Goal: Information Seeking & Learning: Learn about a topic

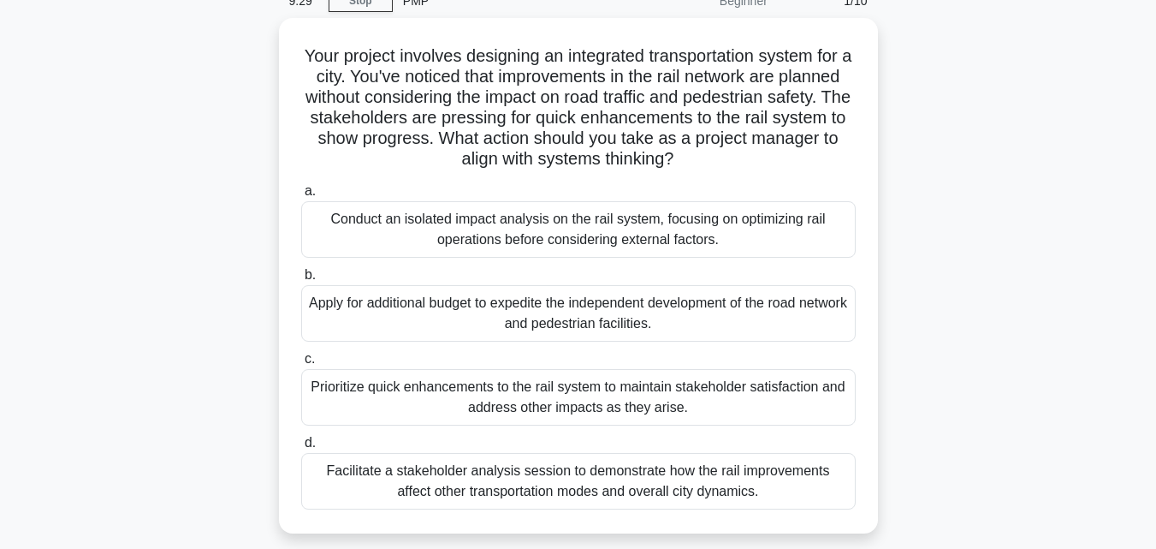
scroll to position [83, 0]
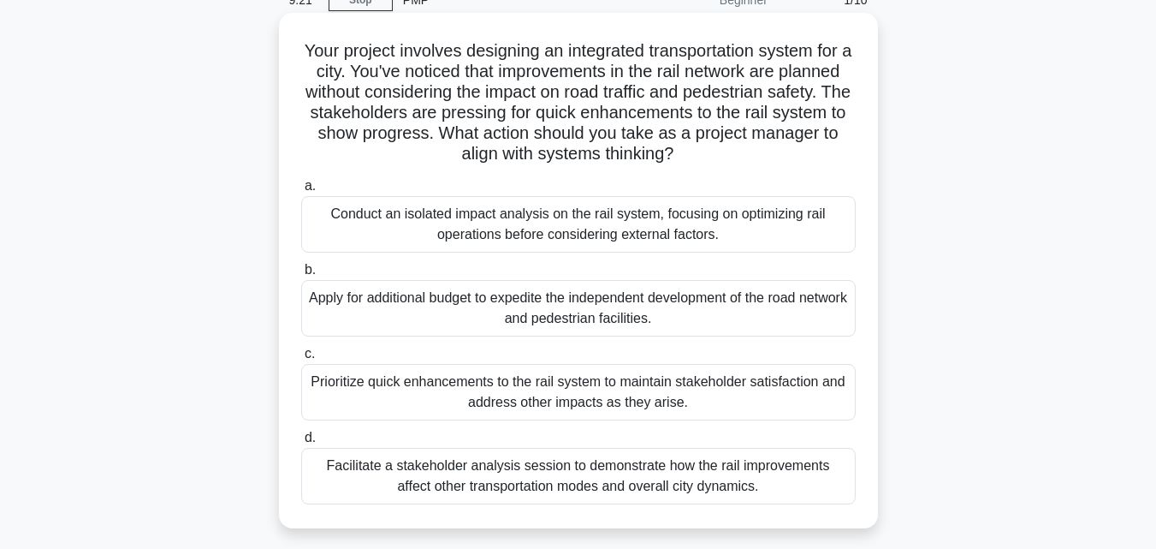
click at [479, 489] on div "Facilitate a stakeholder analysis session to demonstrate how the rail improveme…" at bounding box center [578, 476] width 555 height 56
click at [301, 443] on input "d. Facilitate a stakeholder analysis session to demonstrate how the rail improv…" at bounding box center [301, 437] width 0 height 11
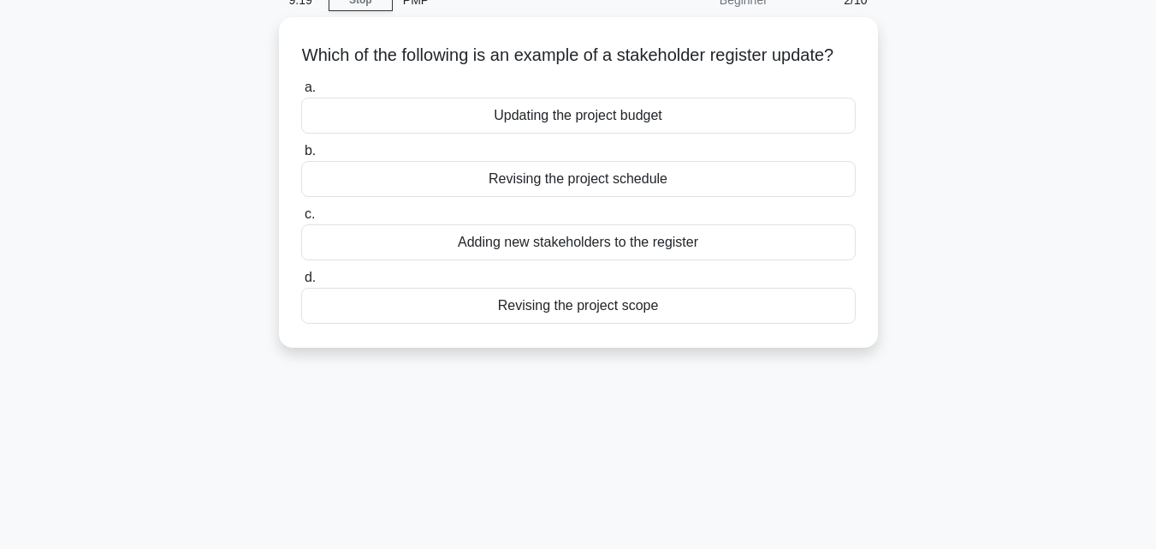
scroll to position [0, 0]
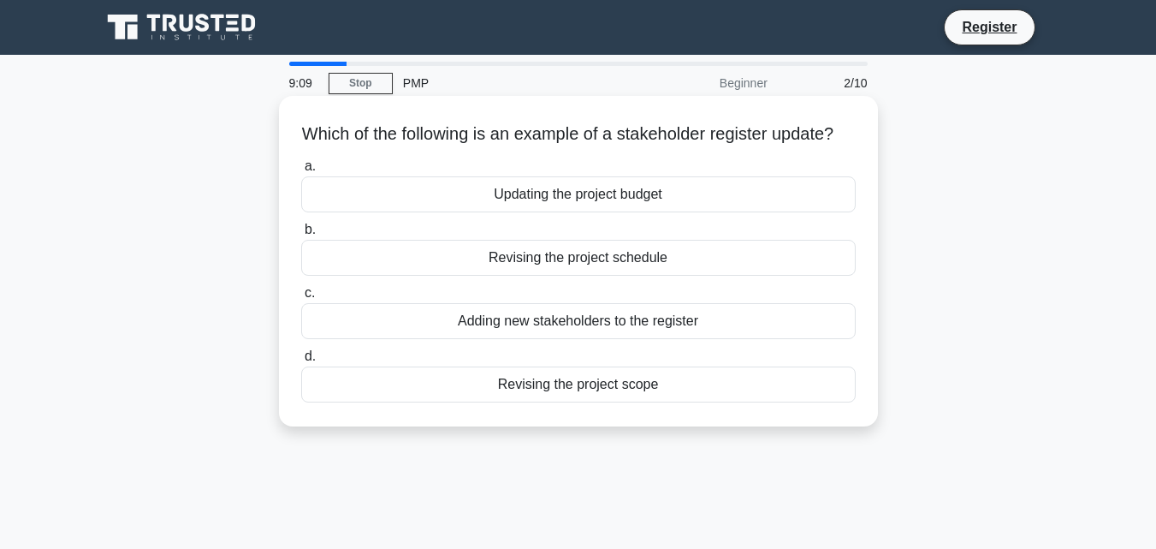
click at [564, 328] on div "Adding new stakeholders to the register" at bounding box center [578, 321] width 555 height 36
click at [301, 299] on input "c. Adding new stakeholders to the register" at bounding box center [301, 293] width 0 height 11
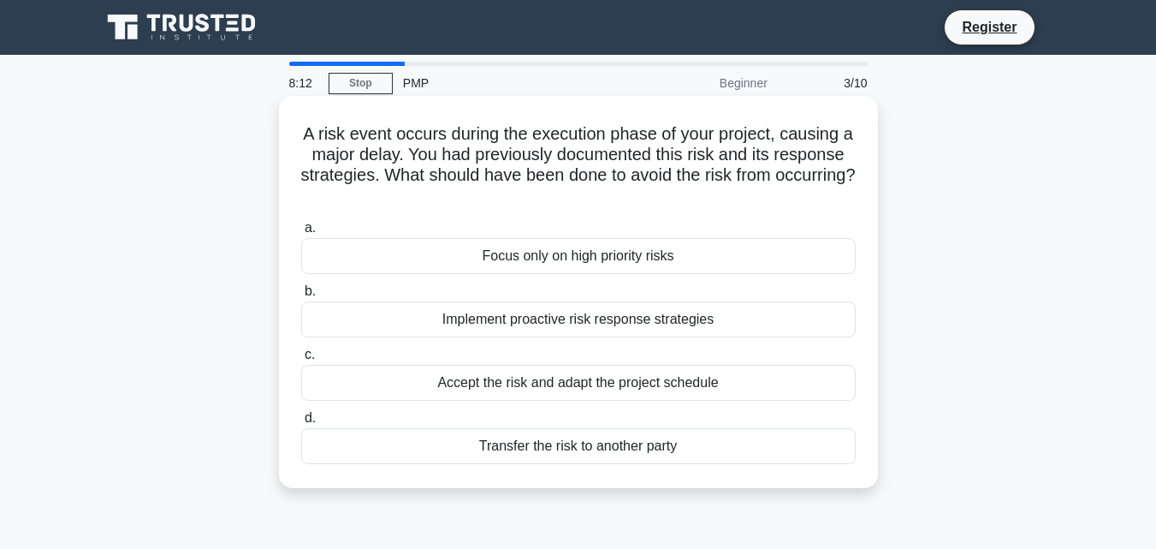
click at [784, 323] on div "Implement proactive risk response strategies" at bounding box center [578, 319] width 555 height 36
click at [301, 297] on input "b. Implement proactive risk response strategies" at bounding box center [301, 291] width 0 height 11
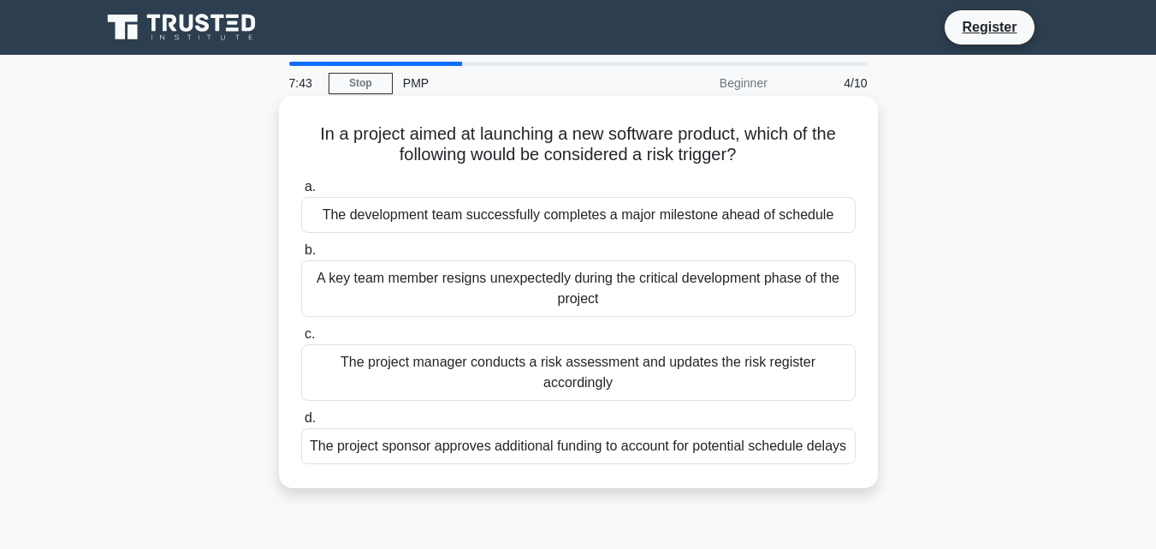
click at [752, 283] on div "A key team member resigns unexpectedly during the critical development phase of…" at bounding box center [578, 288] width 555 height 56
click at [301, 256] on input "b. A key team member resigns unexpectedly during the critical development phase…" at bounding box center [301, 250] width 0 height 11
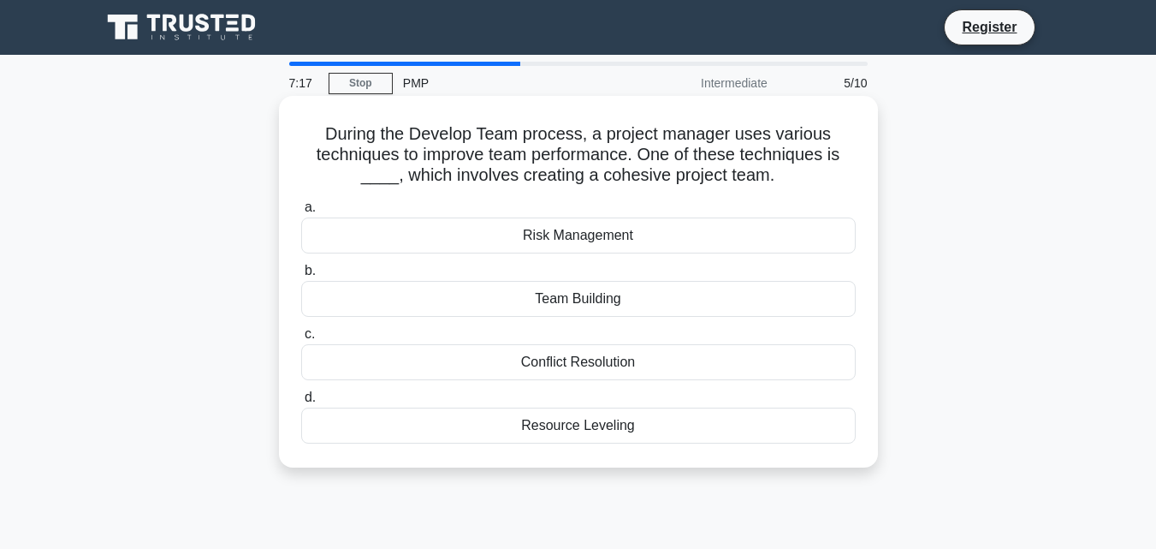
click at [789, 294] on div "Team Building" at bounding box center [578, 299] width 555 height 36
click at [301, 276] on input "b. Team Building" at bounding box center [301, 270] width 0 height 11
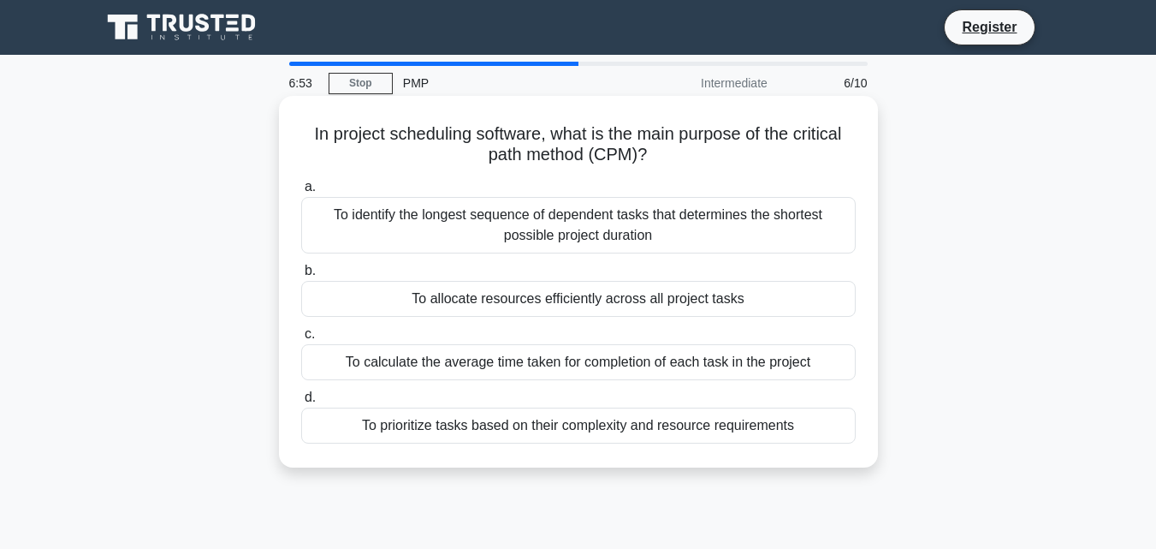
click at [765, 223] on div "To identify the longest sequence of dependent tasks that determines the shortes…" at bounding box center [578, 225] width 555 height 56
click at [301, 193] on input "a. To identify the longest sequence of dependent tasks that determines the shor…" at bounding box center [301, 186] width 0 height 11
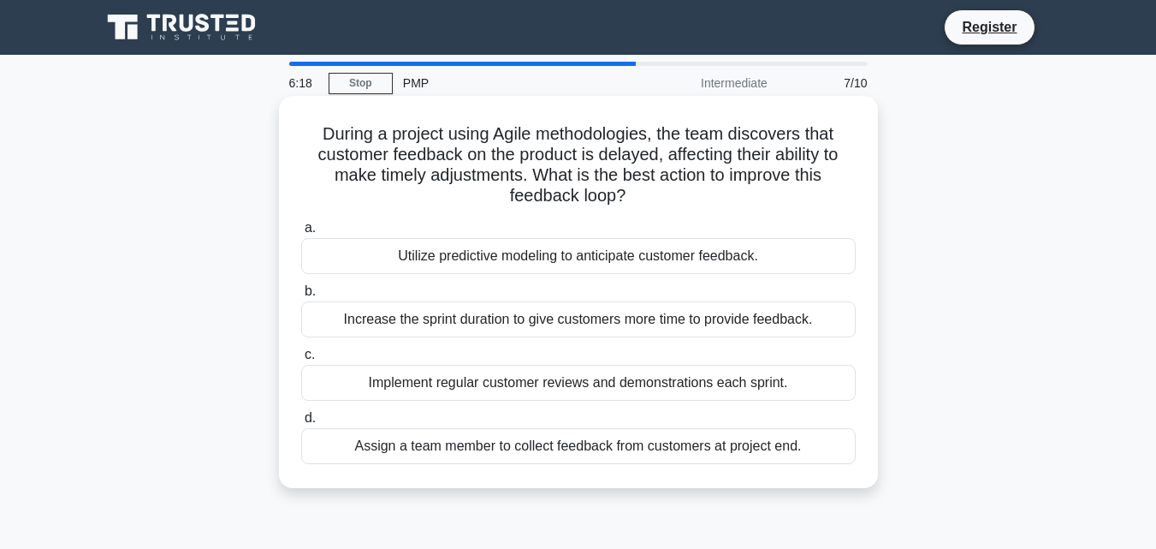
click at [784, 390] on div "Implement regular customer reviews and demonstrations each sprint." at bounding box center [578, 383] width 555 height 36
click at [301, 360] on input "c. Implement regular customer reviews and demonstrations each sprint." at bounding box center [301, 354] width 0 height 11
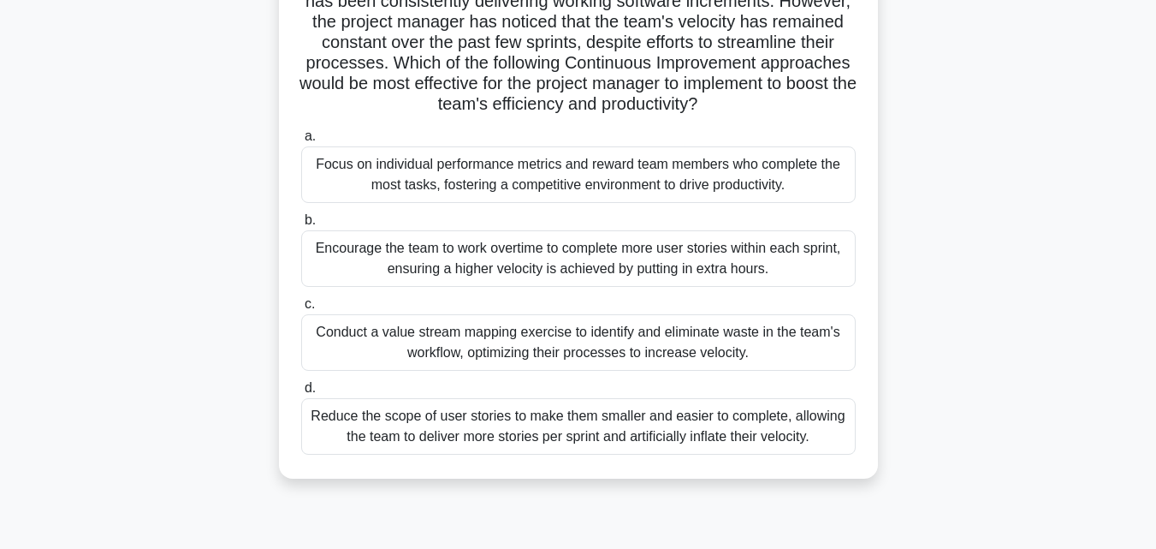
scroll to position [158, 0]
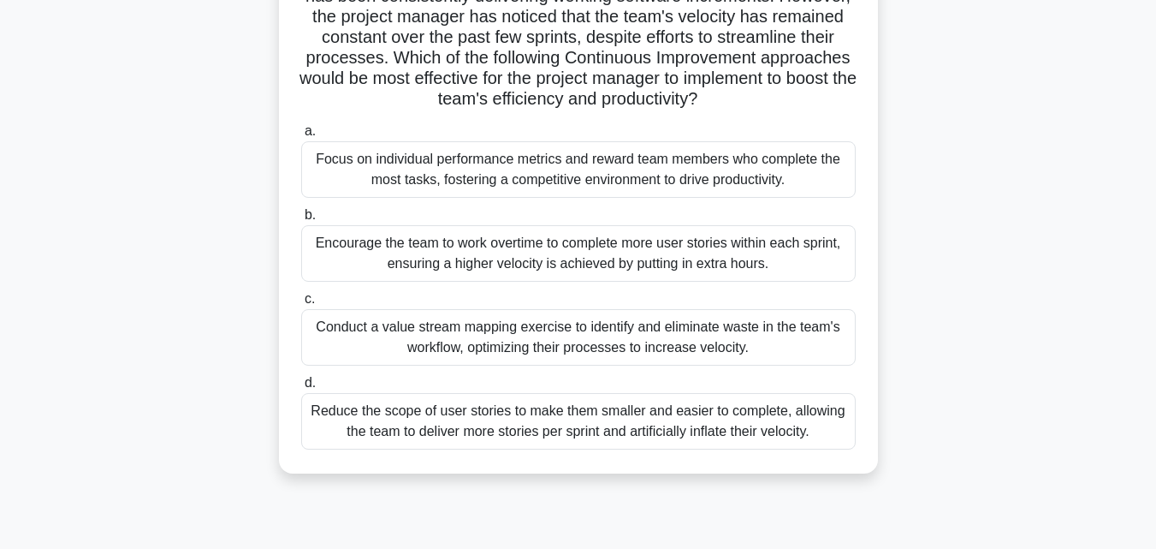
click at [816, 354] on div "Conduct a value stream mapping exercise to identify and eliminate waste in the …" at bounding box center [578, 337] width 555 height 56
click at [301, 305] on input "c. Conduct a value stream mapping exercise to identify and eliminate waste in t…" at bounding box center [301, 299] width 0 height 11
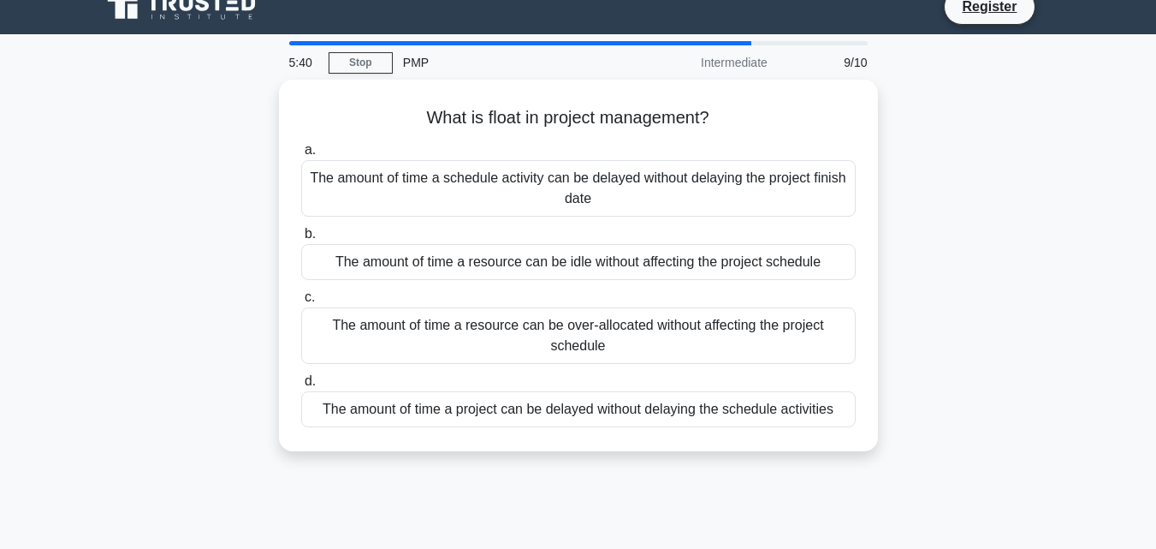
scroll to position [0, 0]
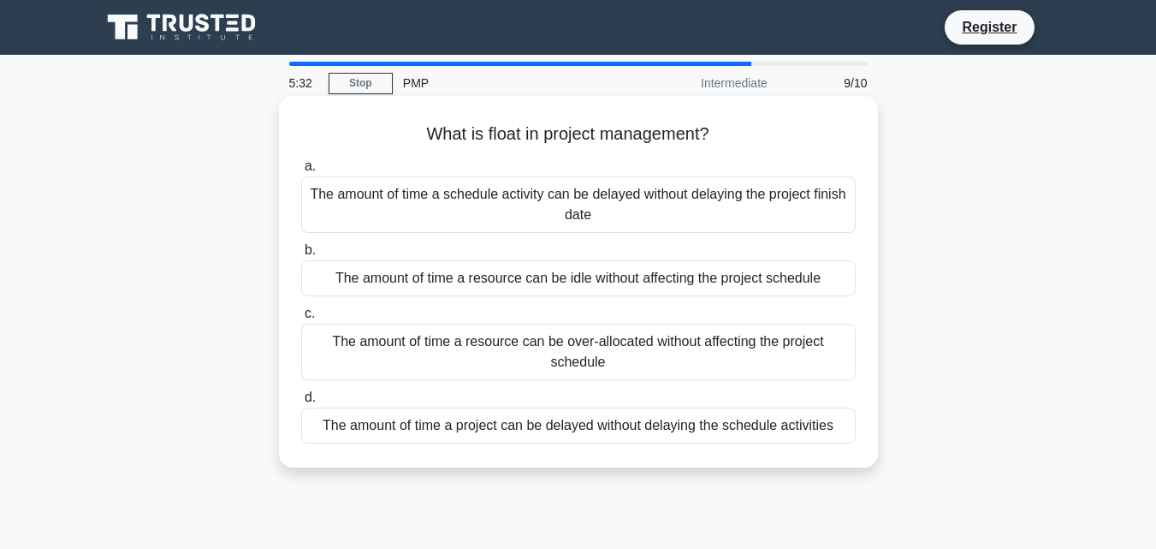
click at [822, 207] on div "The amount of time a schedule activity can be delayed without delaying the proj…" at bounding box center [578, 204] width 555 height 56
click at [301, 172] on input "a. The amount of time a schedule activity can be delayed without delaying the p…" at bounding box center [301, 166] width 0 height 11
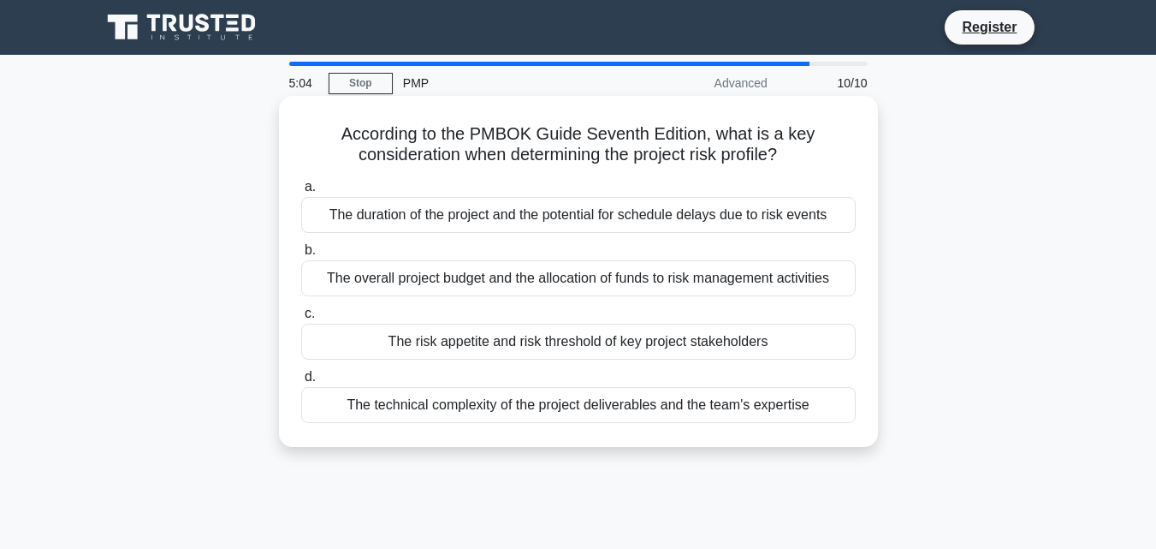
click at [778, 346] on div "The risk appetite and risk threshold of key project stakeholders" at bounding box center [578, 341] width 555 height 36
click at [301, 319] on input "c. The risk appetite and risk threshold of key project stakeholders" at bounding box center [301, 313] width 0 height 11
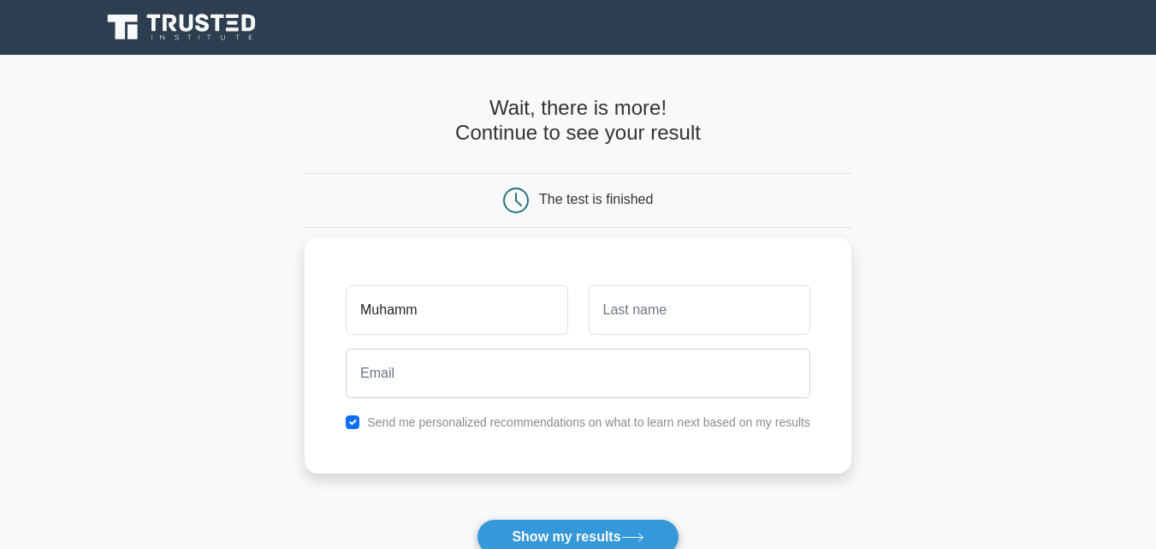
type input "Muhammad"
click at [649, 324] on input "text" at bounding box center [700, 310] width 222 height 50
type input "Atif"
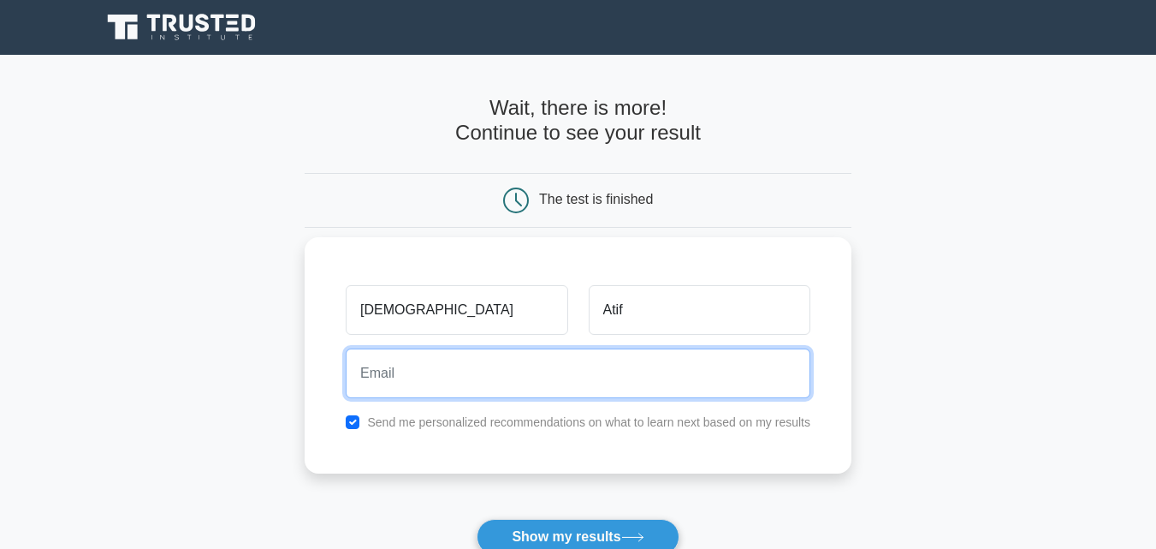
click at [579, 377] on input "email" at bounding box center [578, 373] width 465 height 50
type input "muhammadatifislam3242@gmail.com"
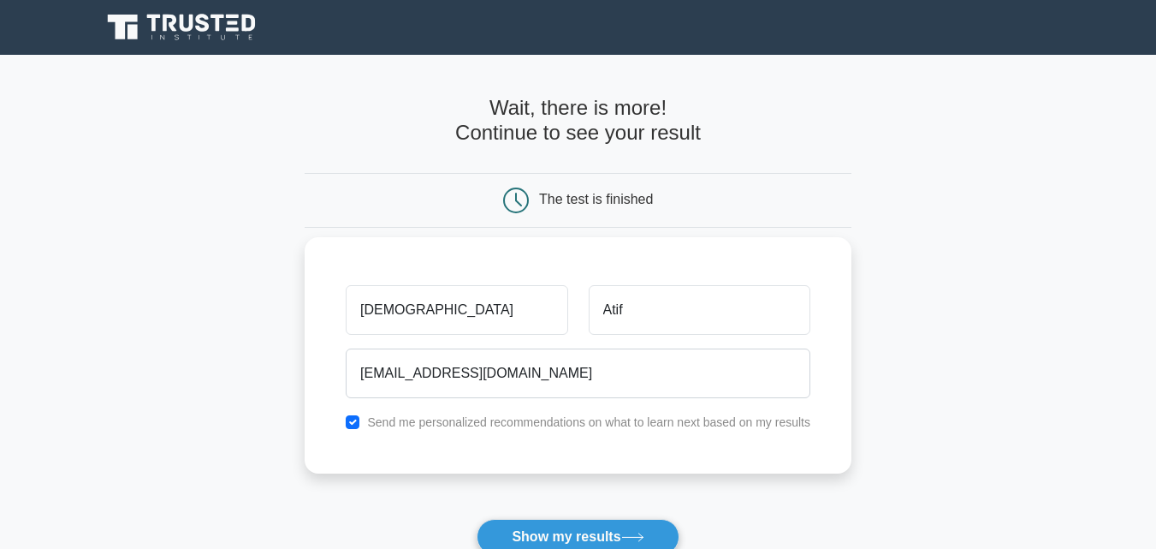
click at [532, 428] on label "Send me personalized recommendations on what to learn next based on my results" at bounding box center [588, 422] width 443 height 14
click at [358, 420] on input "checkbox" at bounding box center [353, 422] width 14 height 14
checkbox input "false"
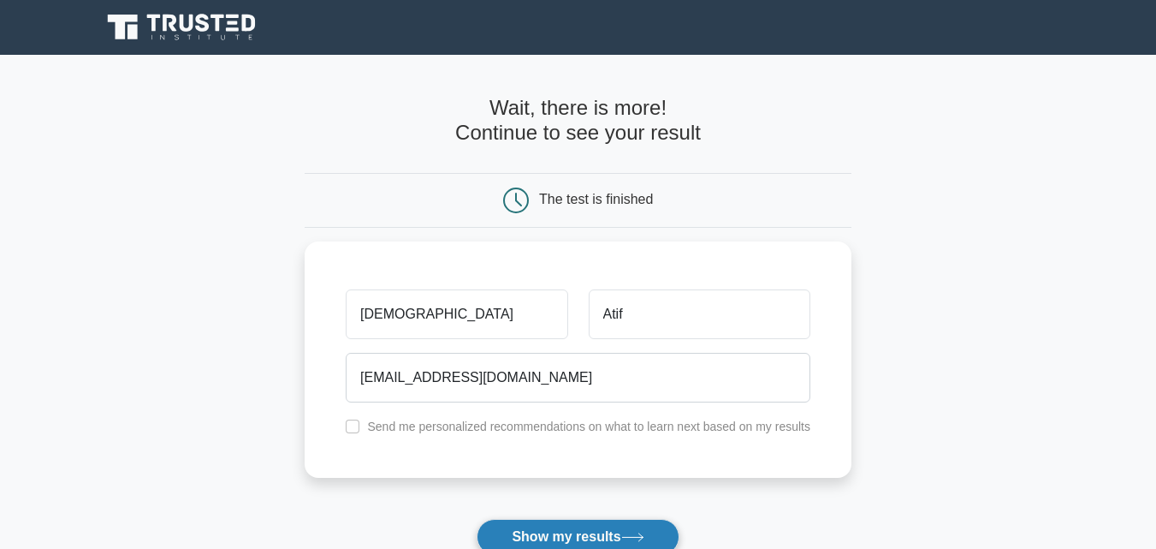
click at [529, 526] on button "Show my results" at bounding box center [578, 537] width 202 height 36
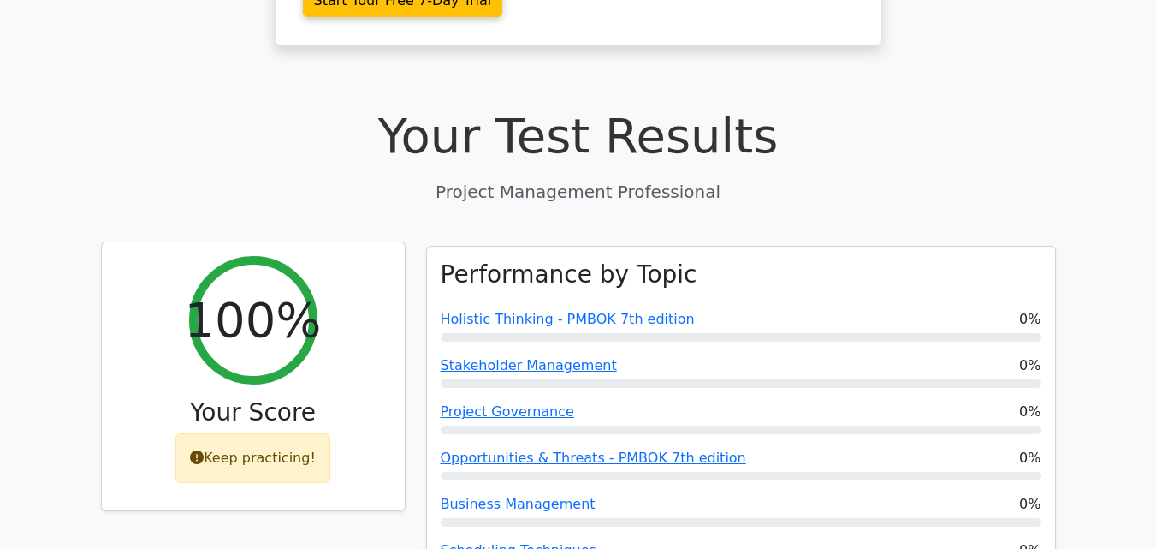
click at [199, 450] on icon at bounding box center [197, 457] width 14 height 14
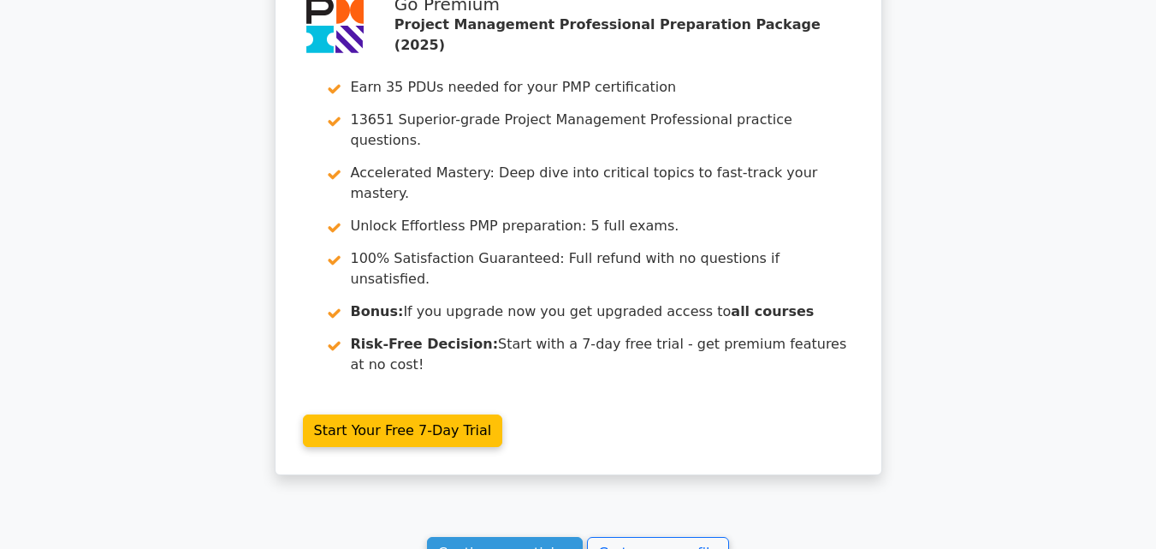
scroll to position [3303, 0]
click at [481, 536] on link "Continue practicing" at bounding box center [505, 552] width 157 height 33
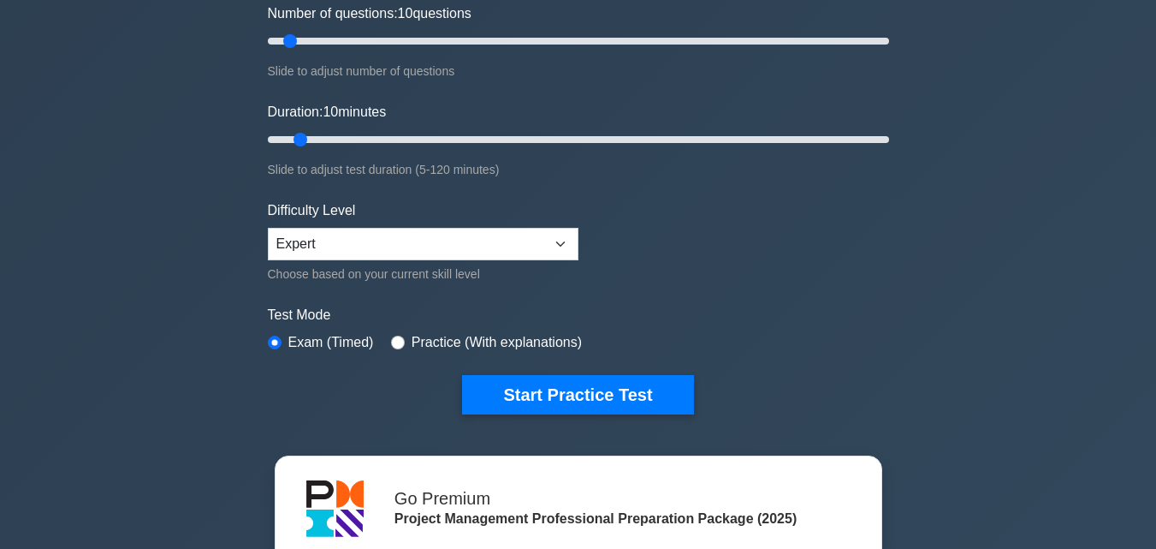
scroll to position [246, 0]
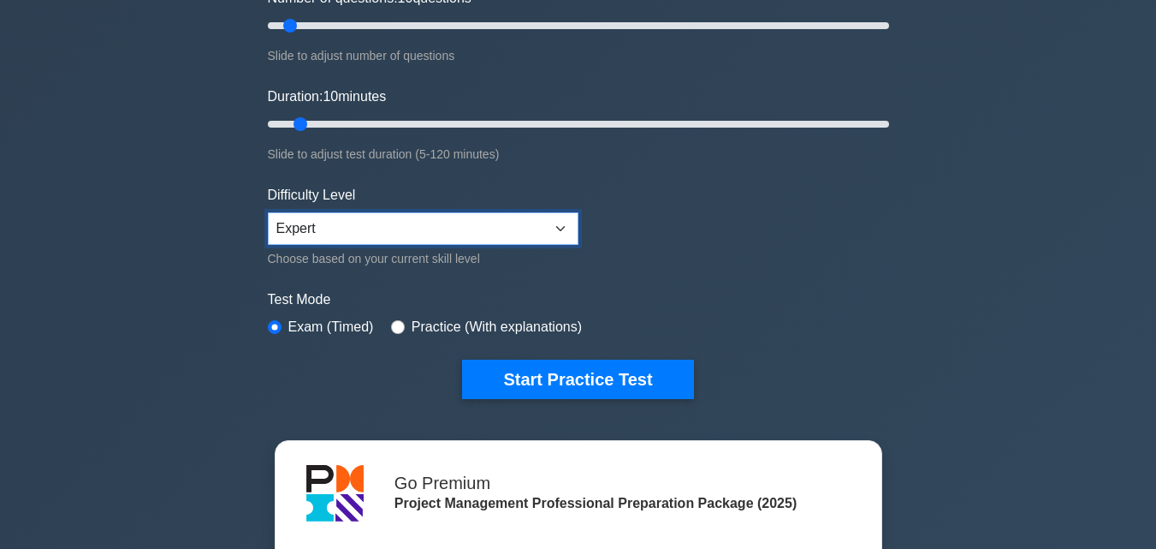
click at [466, 215] on select "Beginner Intermediate Expert" at bounding box center [423, 228] width 311 height 33
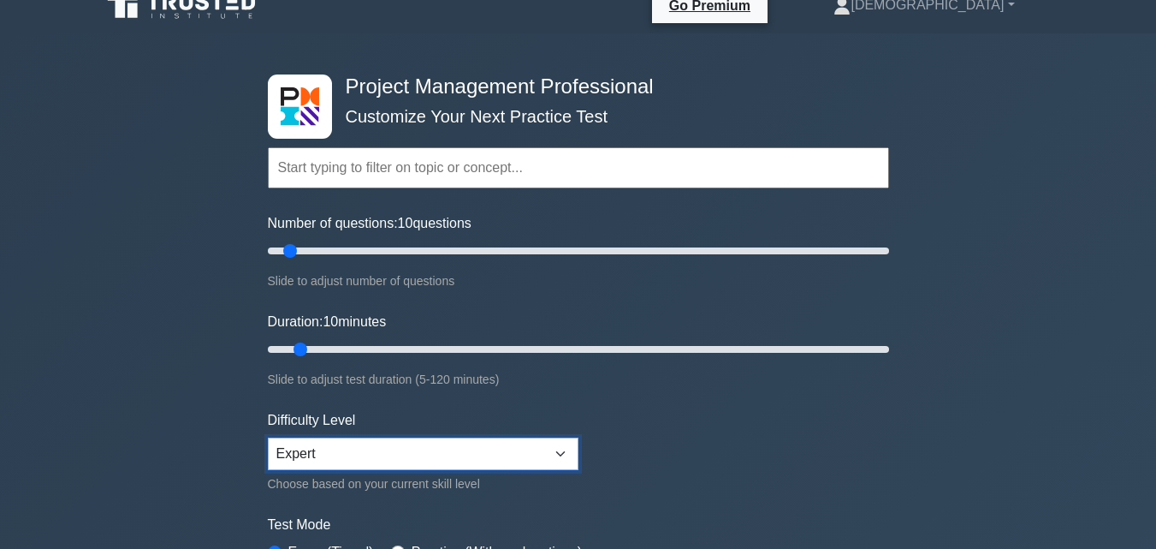
scroll to position [0, 0]
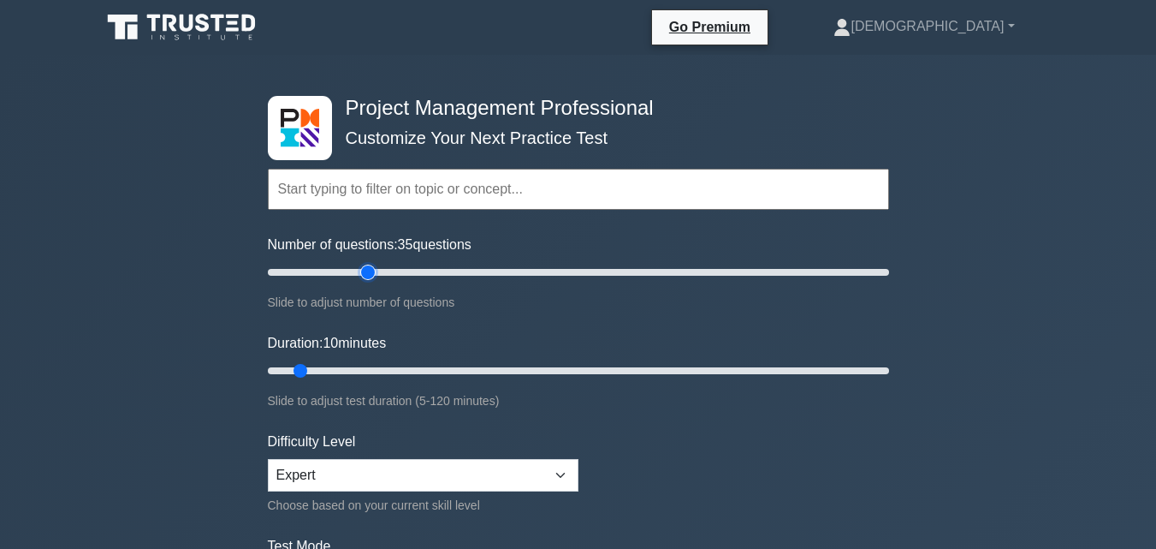
click at [365, 273] on input "Number of questions: 35 questions" at bounding box center [578, 272] width 621 height 21
click at [404, 273] on input "Number of questions: 45 questions" at bounding box center [578, 272] width 621 height 21
click at [431, 274] on input "Number of questions: 55 questions" at bounding box center [578, 272] width 621 height 21
drag, startPoint x: 428, startPoint y: 270, endPoint x: 409, endPoint y: 267, distance: 19.1
type input "50"
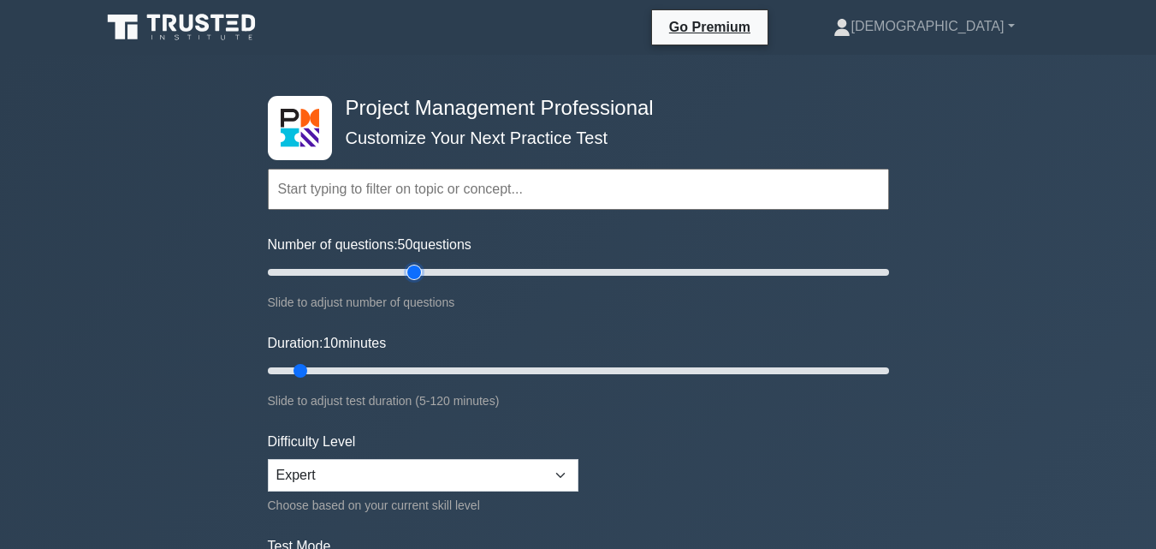
click at [409, 267] on input "Number of questions: 50 questions" at bounding box center [578, 272] width 621 height 21
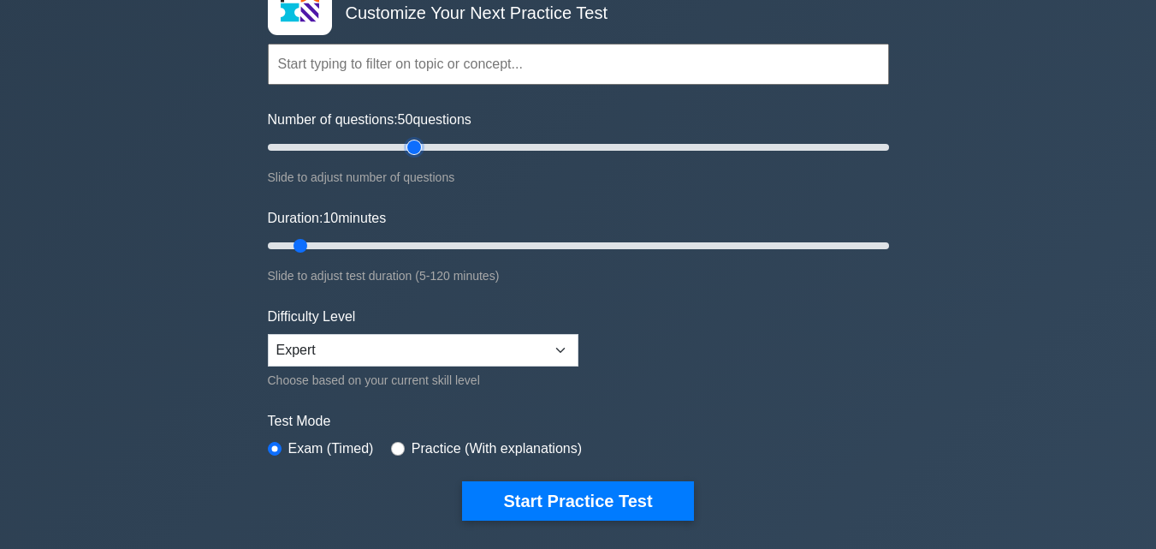
scroll to position [127, 0]
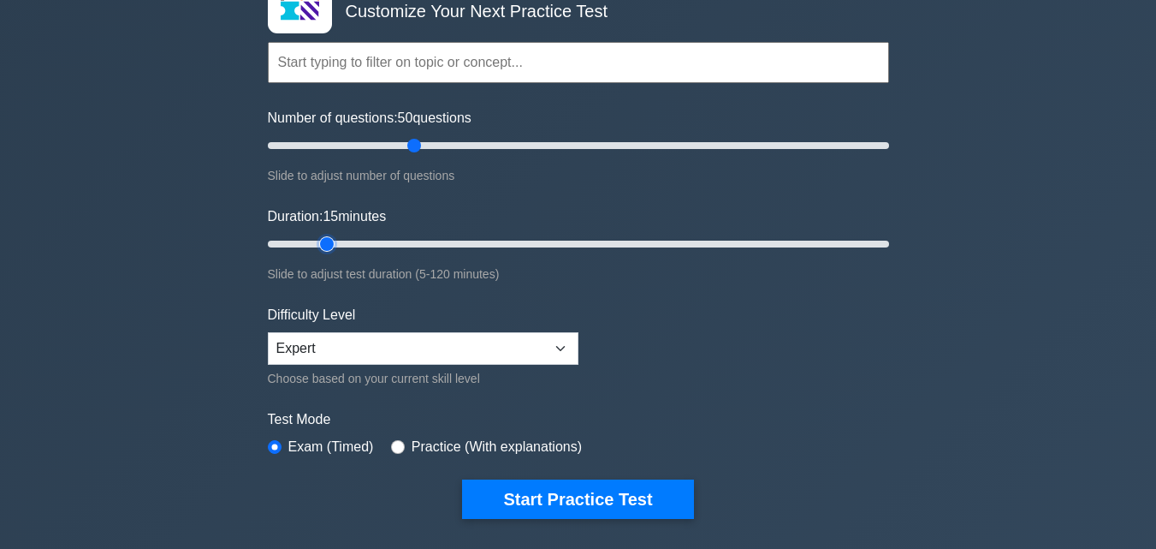
click at [322, 240] on input "Duration: 15 minutes" at bounding box center [578, 244] width 621 height 21
click at [339, 240] on input "Duration: 15 minutes" at bounding box center [578, 244] width 621 height 21
click at [330, 244] on input "Duration: 15 minutes" at bounding box center [578, 244] width 621 height 21
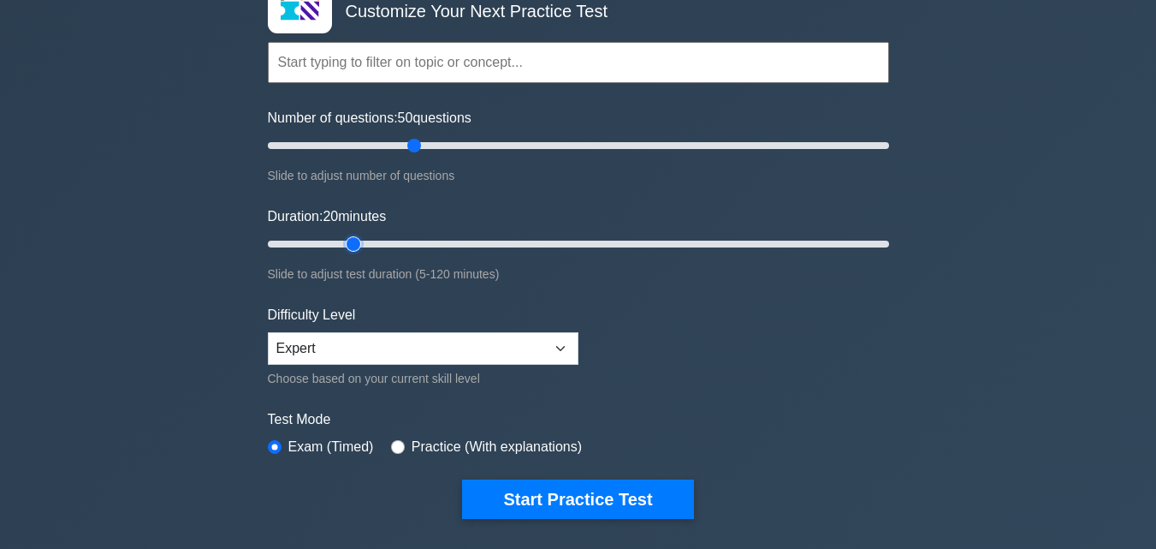
drag, startPoint x: 330, startPoint y: 244, endPoint x: 351, endPoint y: 246, distance: 20.7
type input "20"
click at [351, 246] on input "Duration: 20 minutes" at bounding box center [578, 244] width 621 height 21
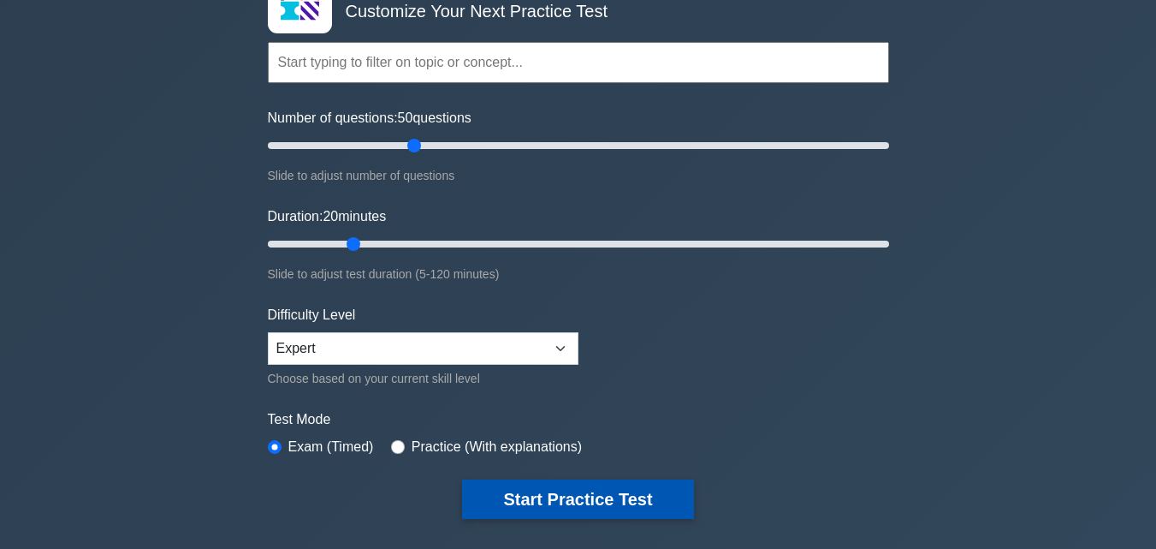
click at [564, 491] on button "Start Practice Test" at bounding box center [577, 498] width 231 height 39
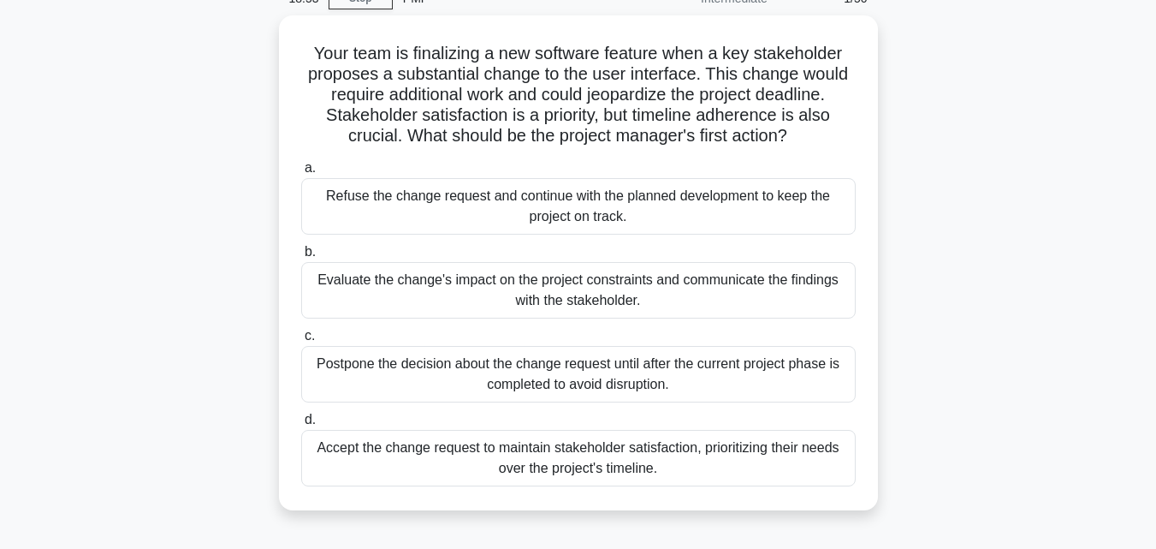
scroll to position [86, 0]
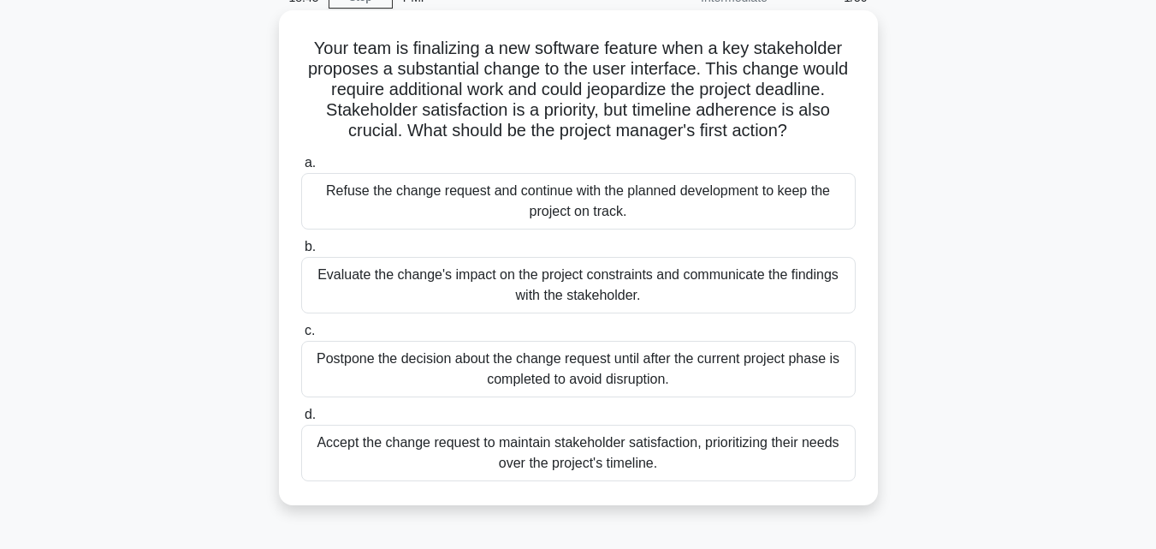
click at [571, 300] on div "Evaluate the change's impact on the project constraints and communicate the fin…" at bounding box center [578, 285] width 555 height 56
click at [301, 252] on input "b. Evaluate the change's impact on the project constraints and communicate the …" at bounding box center [301, 246] width 0 height 11
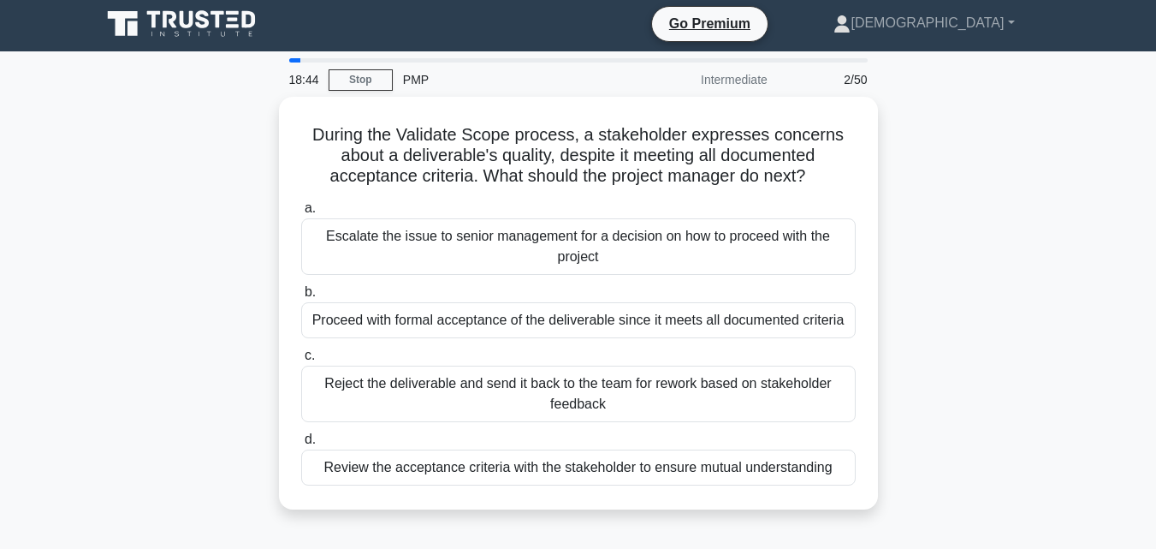
scroll to position [0, 0]
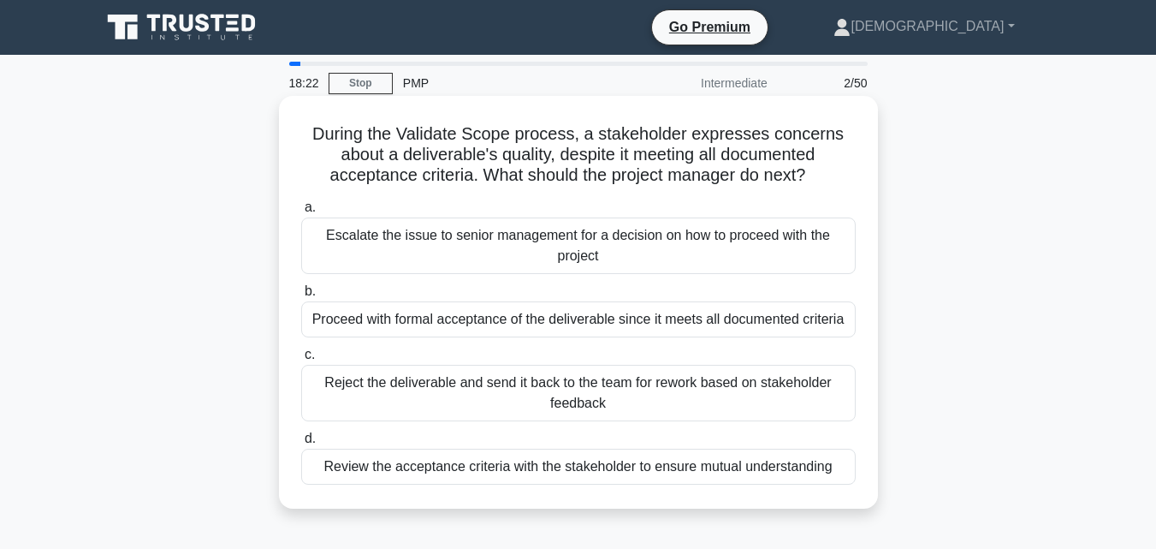
click at [579, 473] on div "Review the acceptance criteria with the stakeholder to ensure mutual understand…" at bounding box center [578, 466] width 555 height 36
click at [301, 444] on input "d. Review the acceptance criteria with the stakeholder to ensure mutual underst…" at bounding box center [301, 438] width 0 height 11
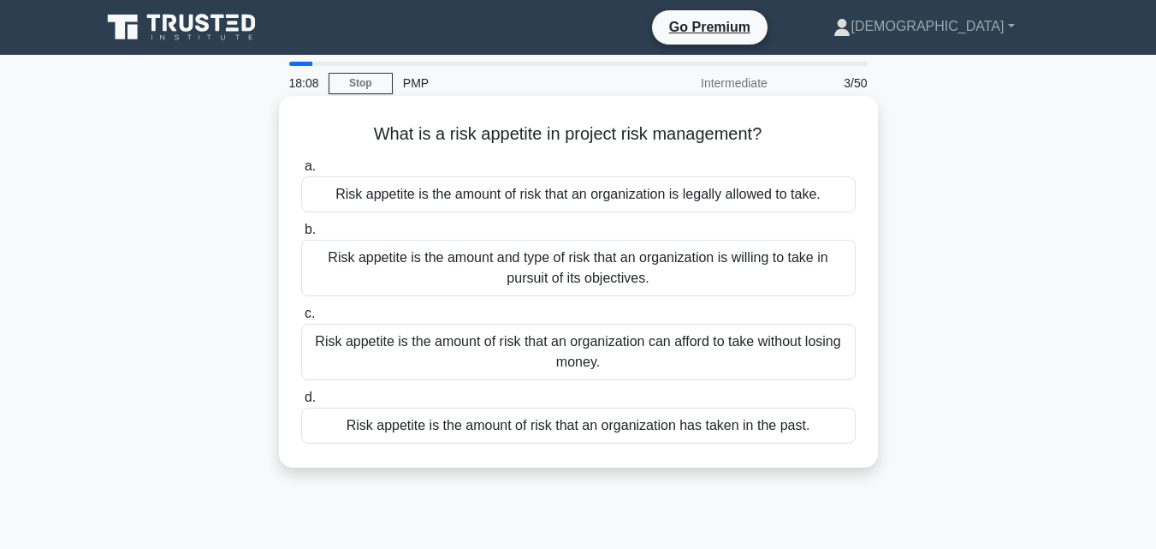
click at [555, 284] on div "Risk appetite is the amount and type of risk that an organization is willing to…" at bounding box center [578, 268] width 555 height 56
click at [301, 235] on input "b. Risk appetite is the amount and type of risk that an organization is willing…" at bounding box center [301, 229] width 0 height 11
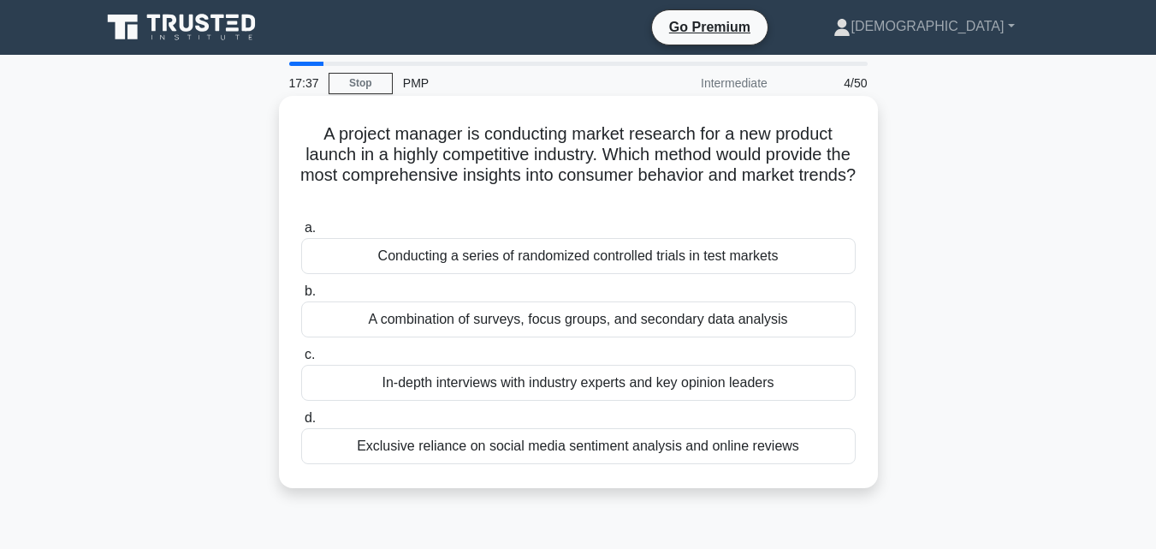
click at [551, 323] on div "A combination of surveys, focus groups, and secondary data analysis" at bounding box center [578, 319] width 555 height 36
click at [301, 297] on input "b. A combination of surveys, focus groups, and secondary data analysis" at bounding box center [301, 291] width 0 height 11
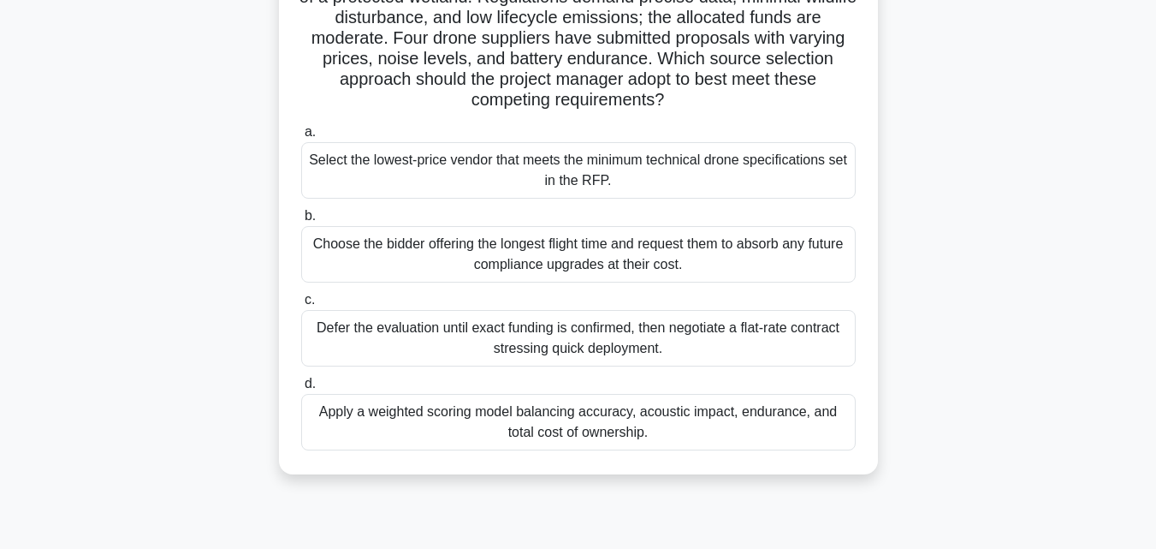
scroll to position [159, 0]
click at [407, 410] on div "Apply a weighted scoring model balancing accuracy, acoustic impact, endurance, …" at bounding box center [578, 420] width 555 height 56
click at [301, 388] on input "d. Apply a weighted scoring model balancing accuracy, acoustic impact, enduranc…" at bounding box center [301, 382] width 0 height 11
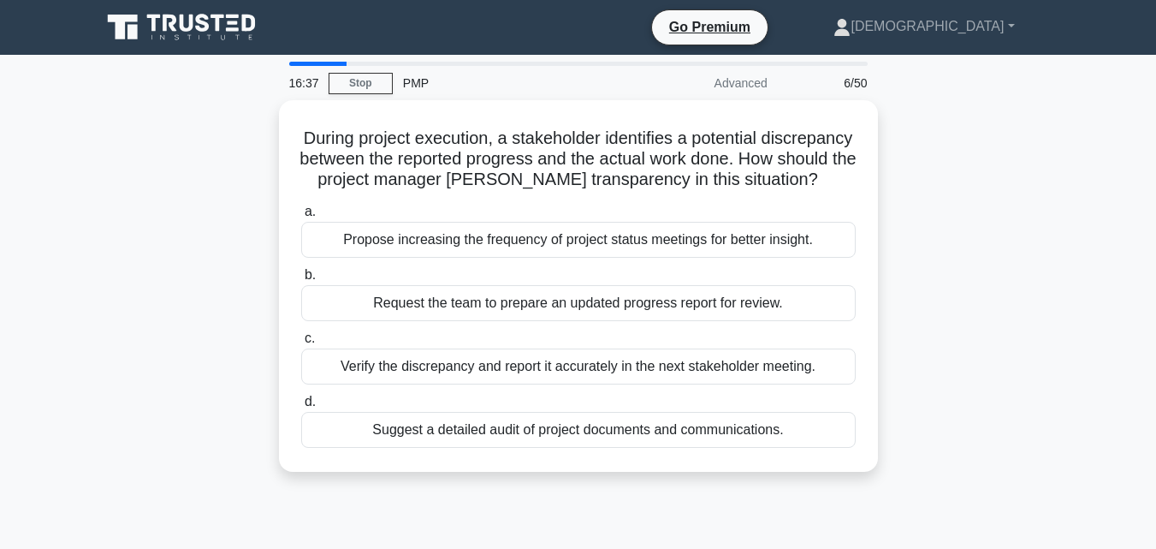
scroll to position [0, 0]
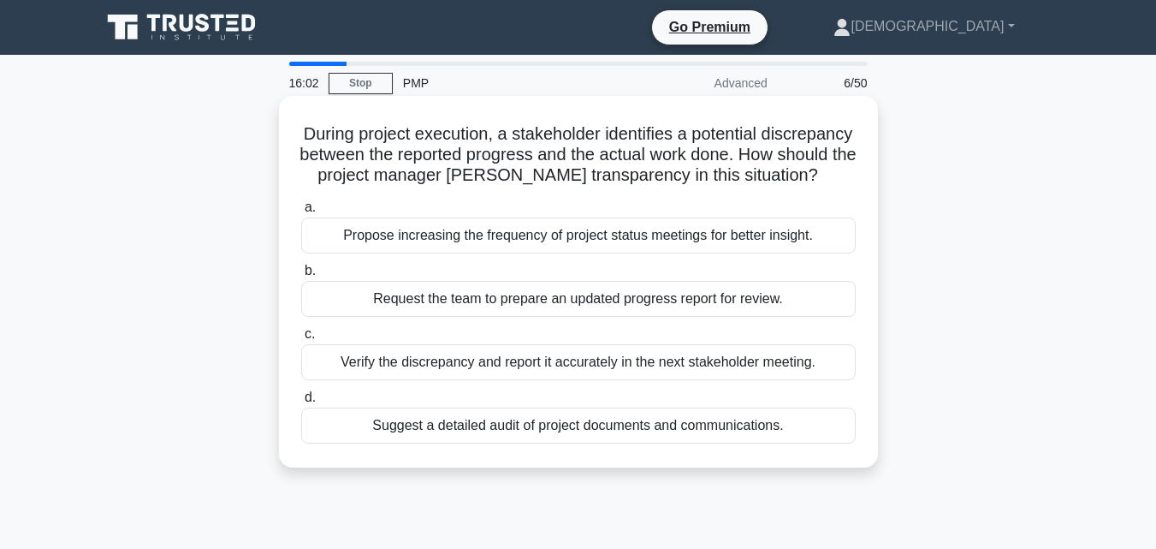
click at [435, 380] on div "Verify the discrepancy and report it accurately in the next stakeholder meeting." at bounding box center [578, 362] width 555 height 36
click at [301, 340] on input "c. Verify the discrepancy and report it accurately in the next stakeholder meet…" at bounding box center [301, 334] width 0 height 11
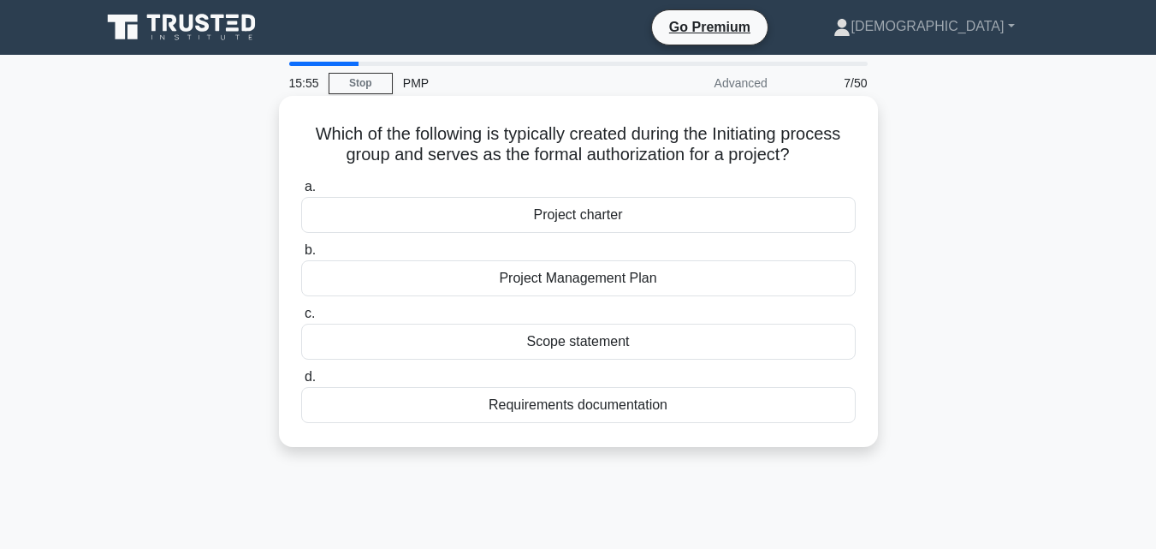
click at [532, 216] on div "Project charter" at bounding box center [578, 215] width 555 height 36
click at [301, 193] on input "a. Project charter" at bounding box center [301, 186] width 0 height 11
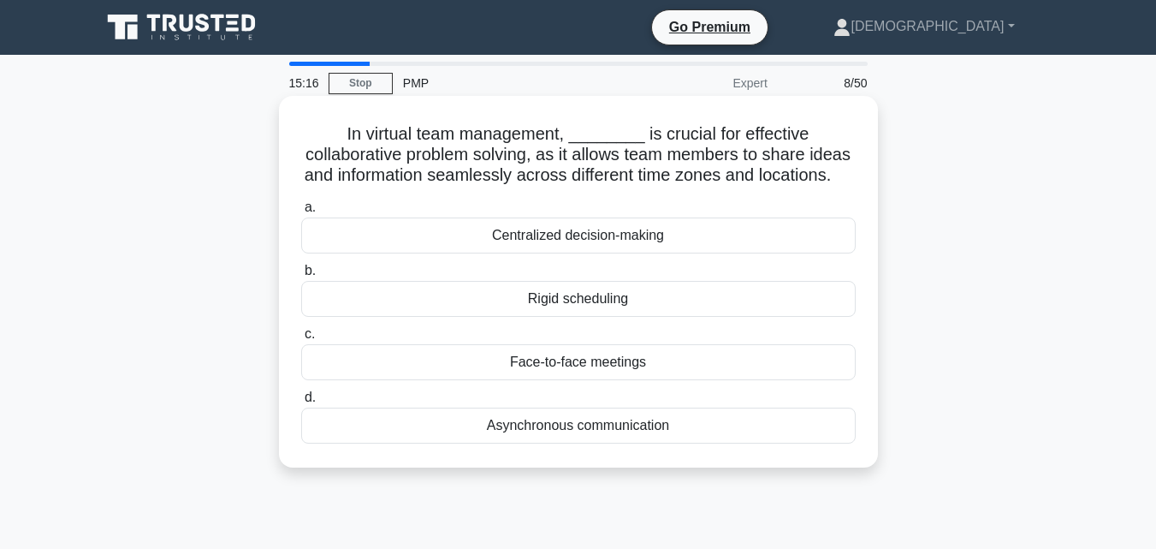
click at [546, 443] on div "Asynchronous communication" at bounding box center [578, 425] width 555 height 36
click at [301, 403] on input "d. Asynchronous communication" at bounding box center [301, 397] width 0 height 11
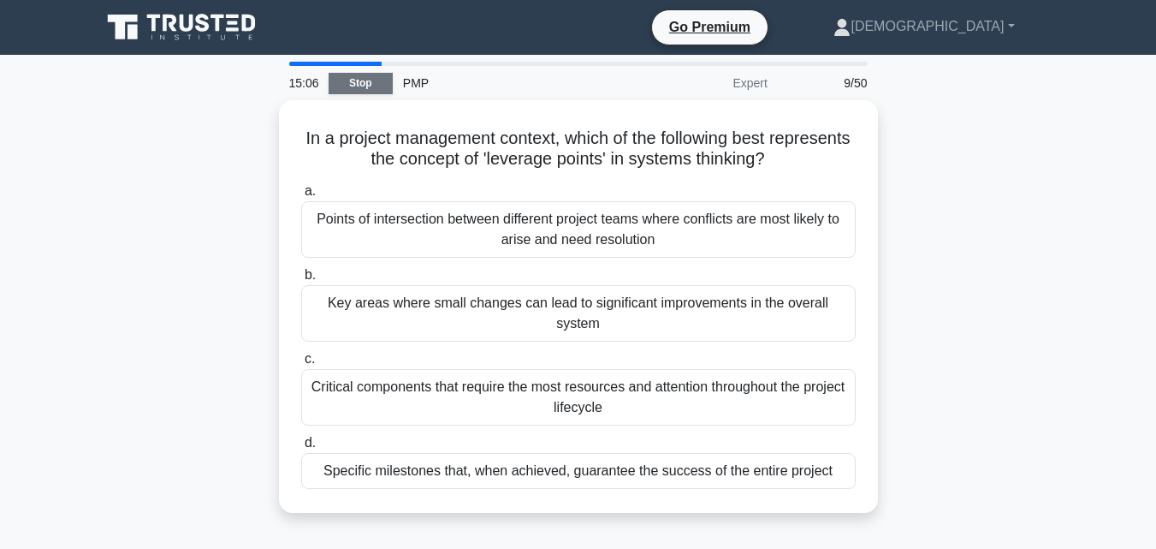
click at [362, 81] on link "Stop" at bounding box center [361, 83] width 64 height 21
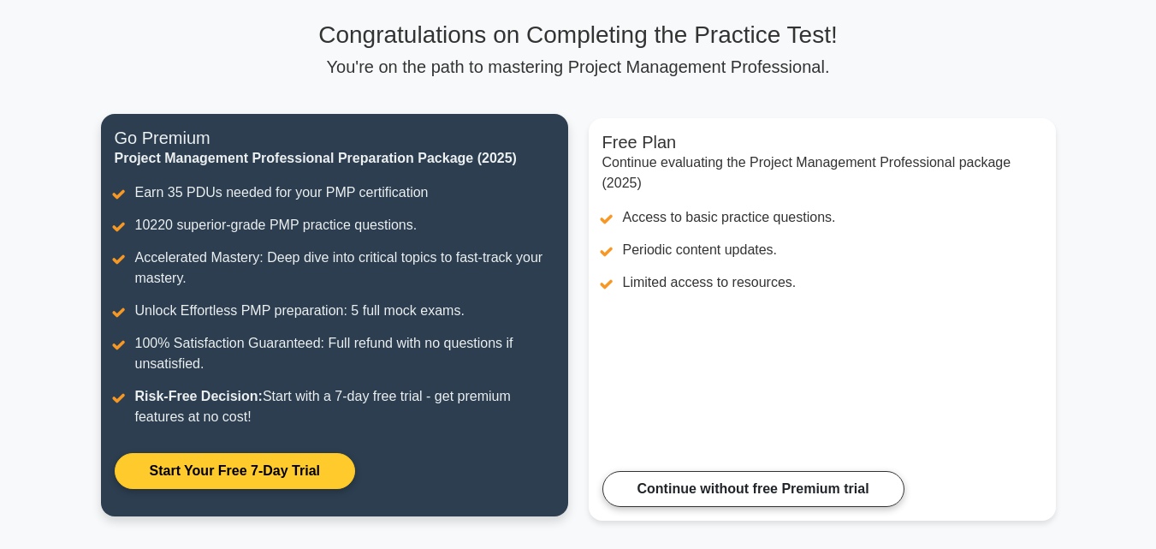
scroll to position [116, 0]
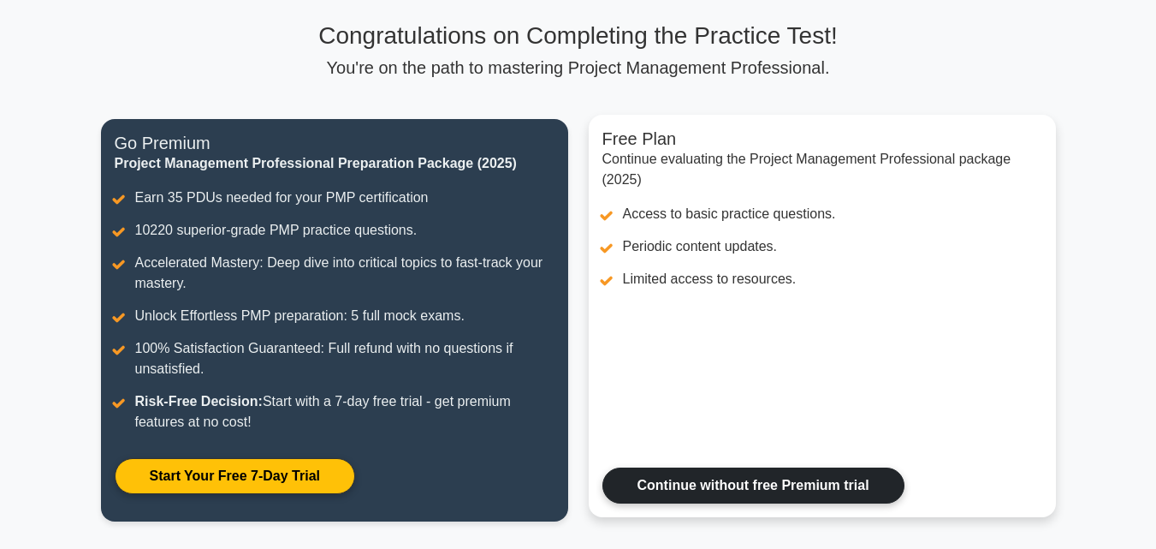
click at [666, 482] on link "Continue without free Premium trial" at bounding box center [753, 485] width 302 height 36
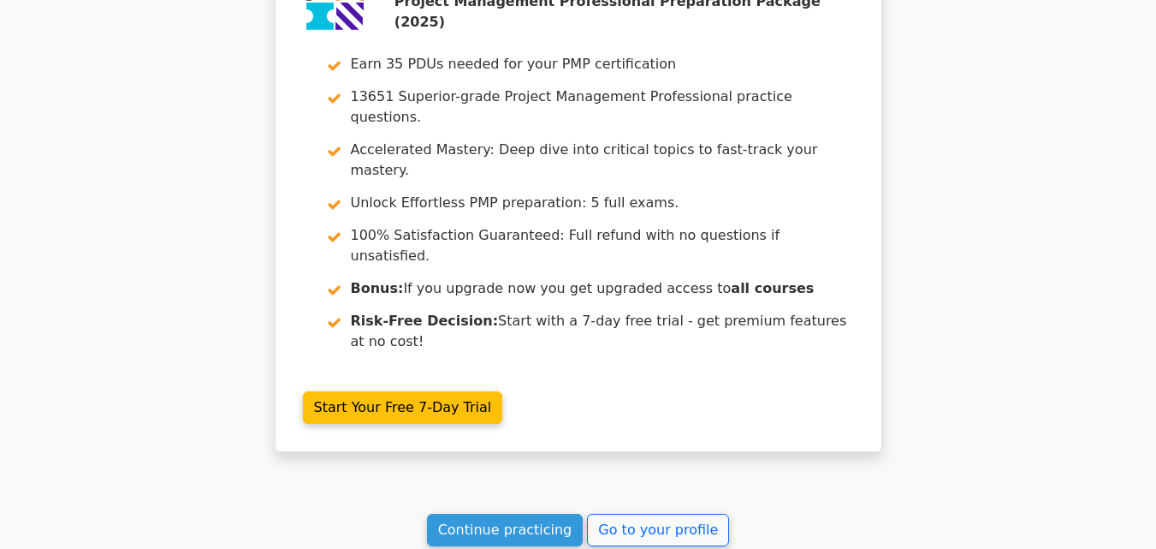
scroll to position [3314, 0]
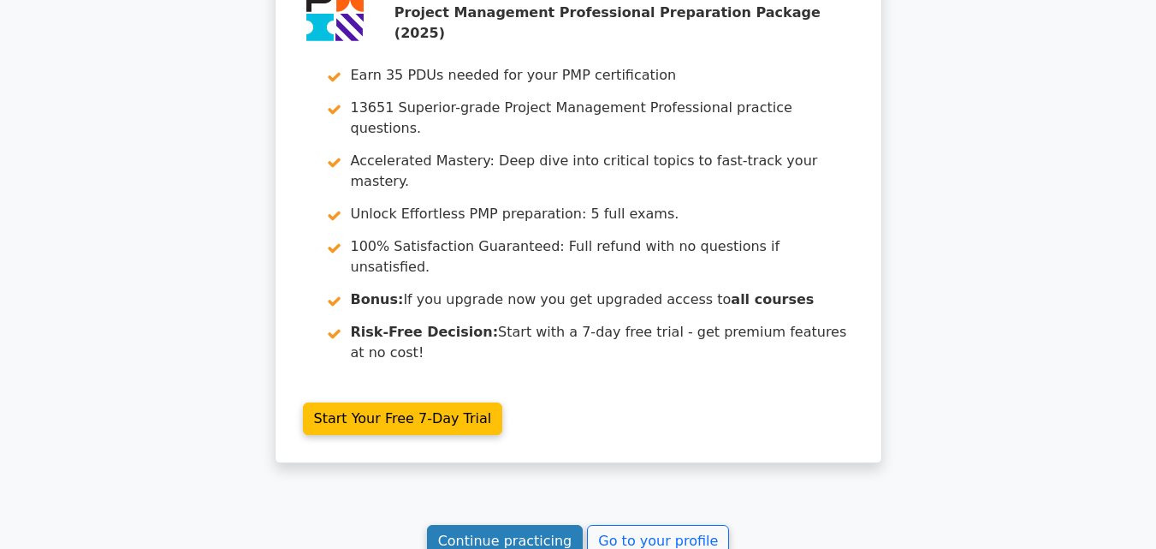
click at [515, 525] on link "Continue practicing" at bounding box center [505, 541] width 157 height 33
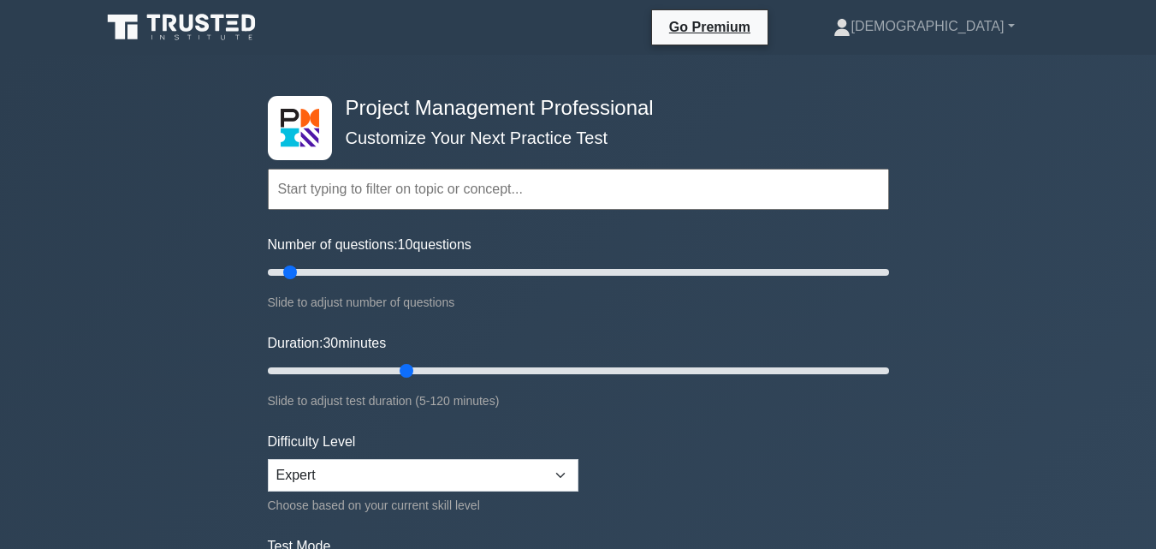
drag, startPoint x: 298, startPoint y: 367, endPoint x: 413, endPoint y: 384, distance: 116.8
type input "30"
click at [413, 381] on input "Duration: 30 minutes" at bounding box center [578, 370] width 621 height 21
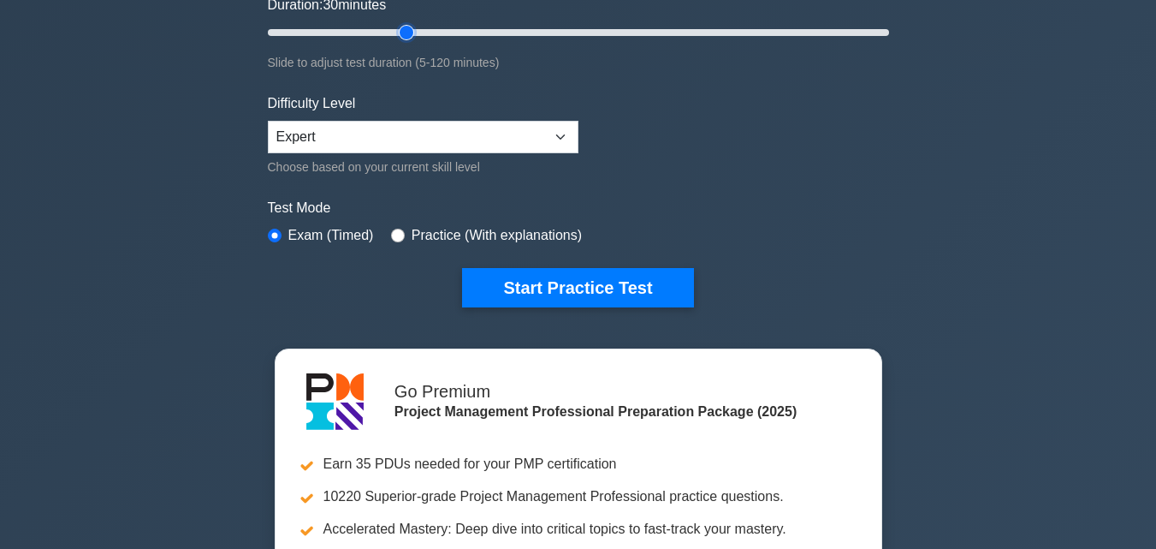
scroll to position [339, 0]
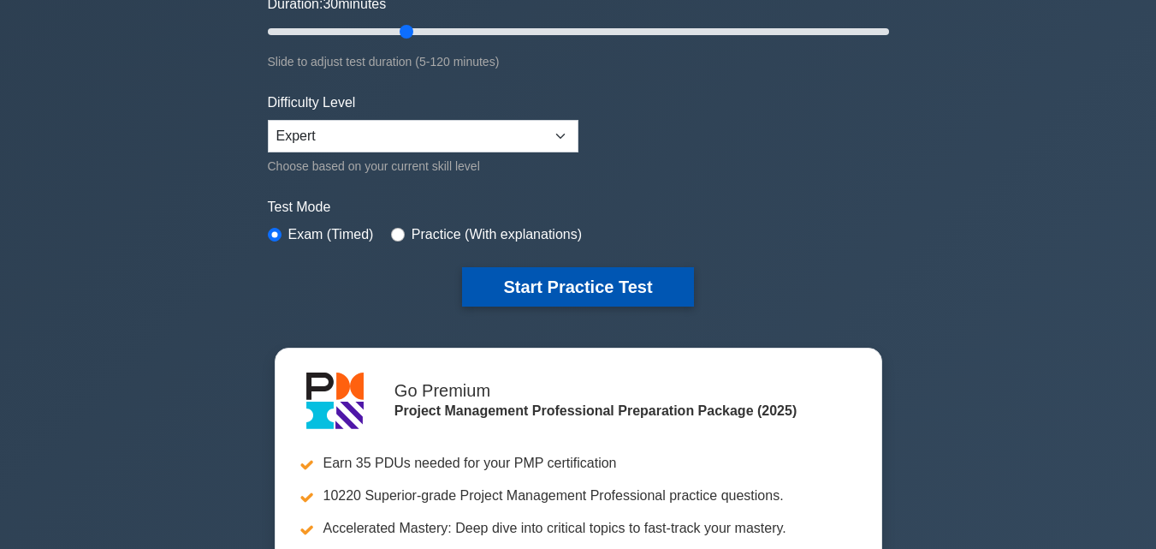
click at [538, 298] on button "Start Practice Test" at bounding box center [577, 286] width 231 height 39
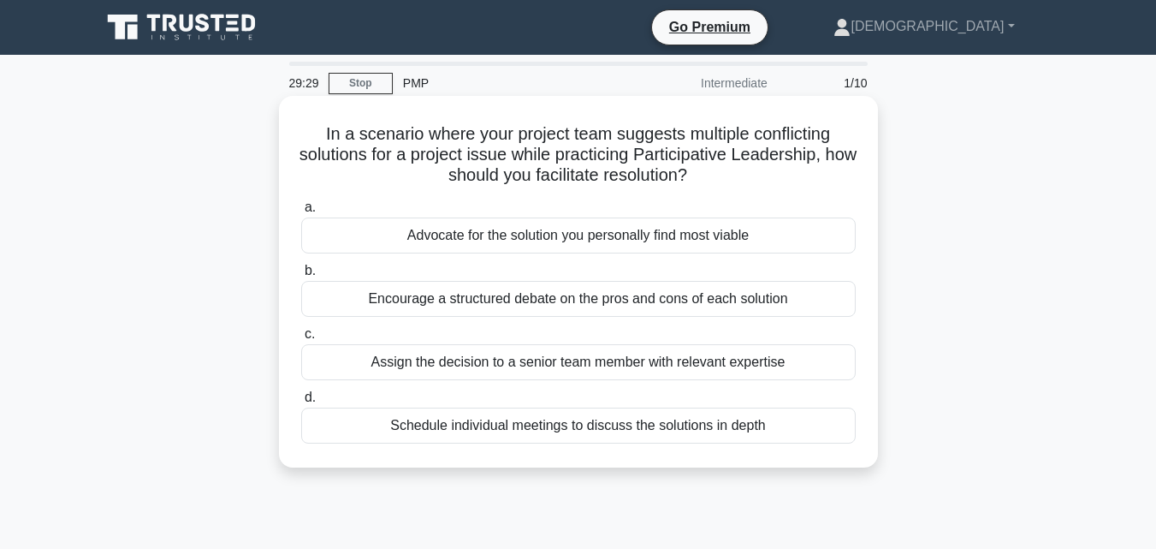
click at [573, 306] on div "Encourage a structured debate on the pros and cons of each solution" at bounding box center [578, 299] width 555 height 36
click at [301, 276] on input "b. Encourage a structured debate on the pros and cons of each solution" at bounding box center [301, 270] width 0 height 11
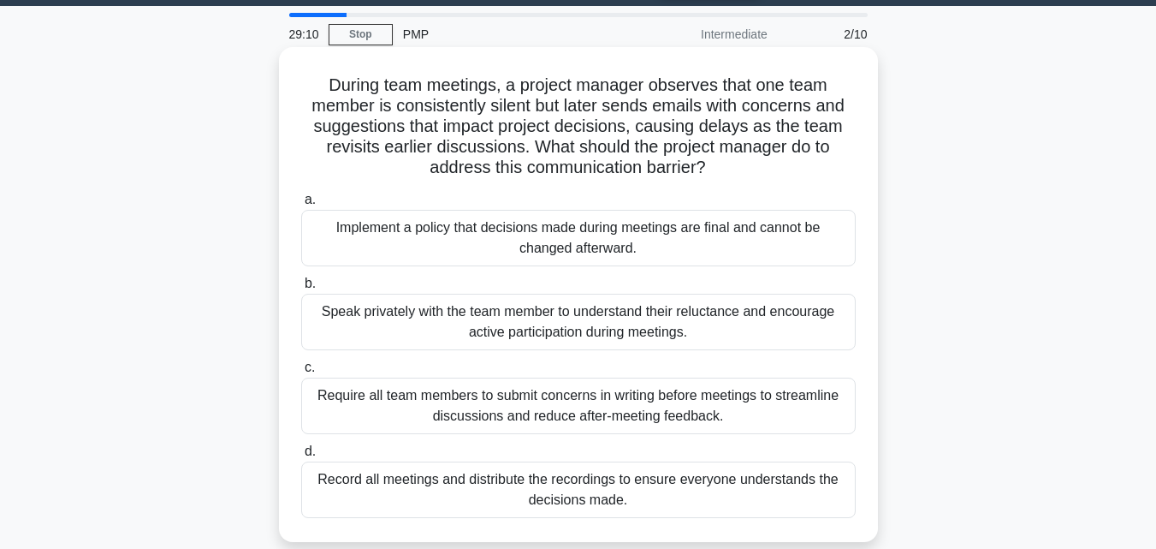
scroll to position [50, 0]
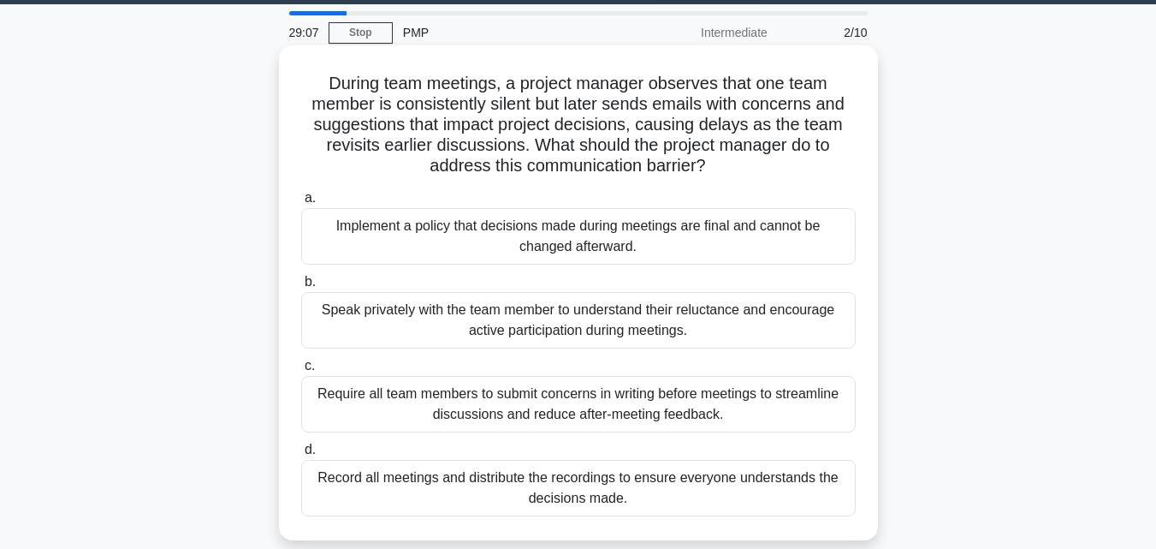
click at [740, 311] on div "Speak privately with the team member to understand their reluctance and encoura…" at bounding box center [578, 320] width 555 height 56
click at [301, 288] on input "b. Speak privately with the team member to understand their reluctance and enco…" at bounding box center [301, 281] width 0 height 11
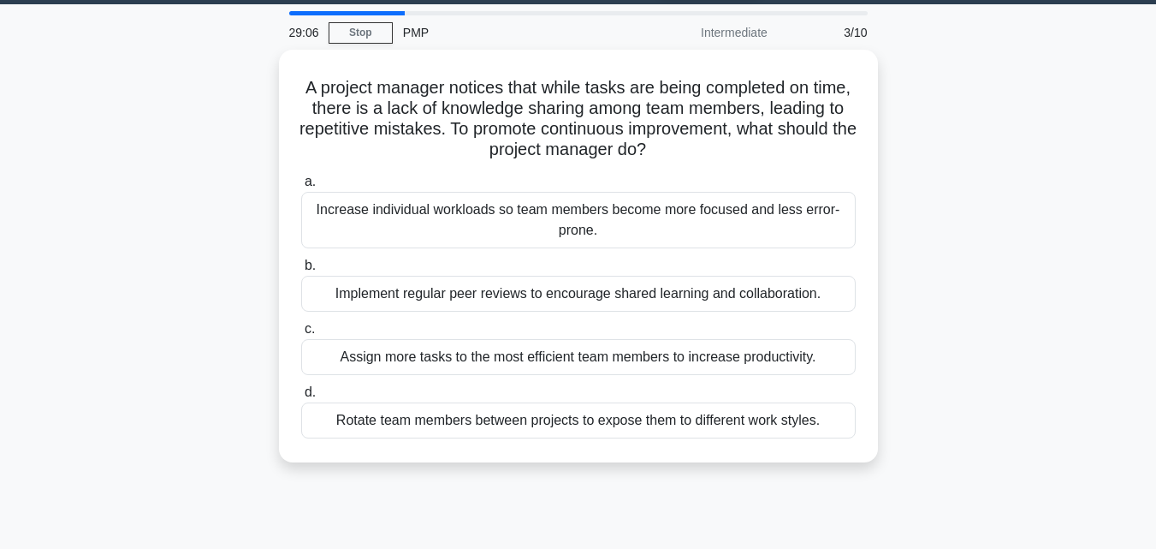
scroll to position [0, 0]
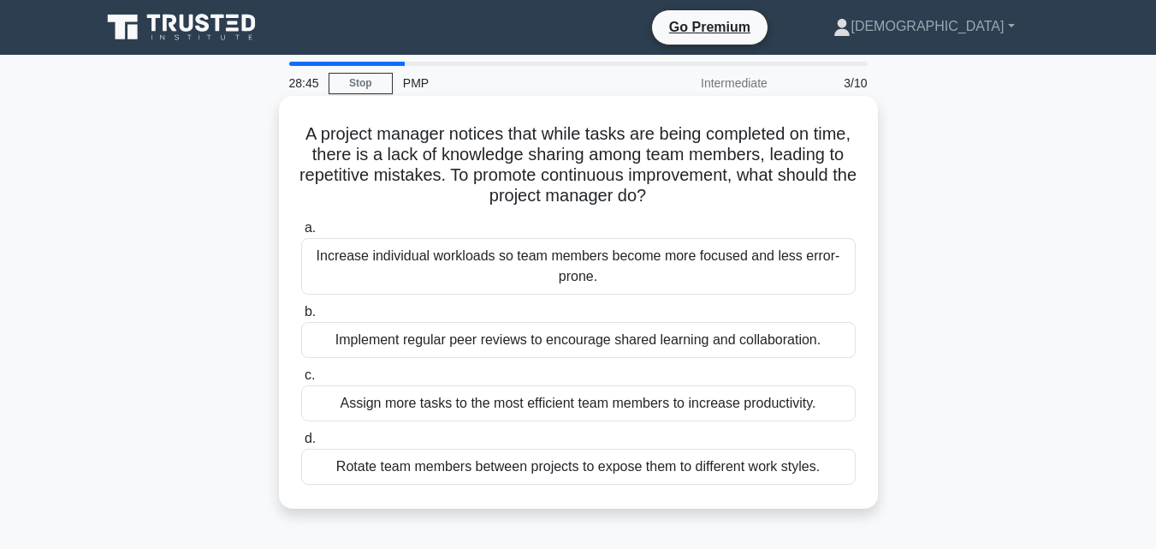
click at [743, 340] on div "Implement regular peer reviews to encourage shared learning and collaboration." at bounding box center [578, 340] width 555 height 36
click at [301, 317] on input "b. Implement regular peer reviews to encourage shared learning and collaboratio…" at bounding box center [301, 311] width 0 height 11
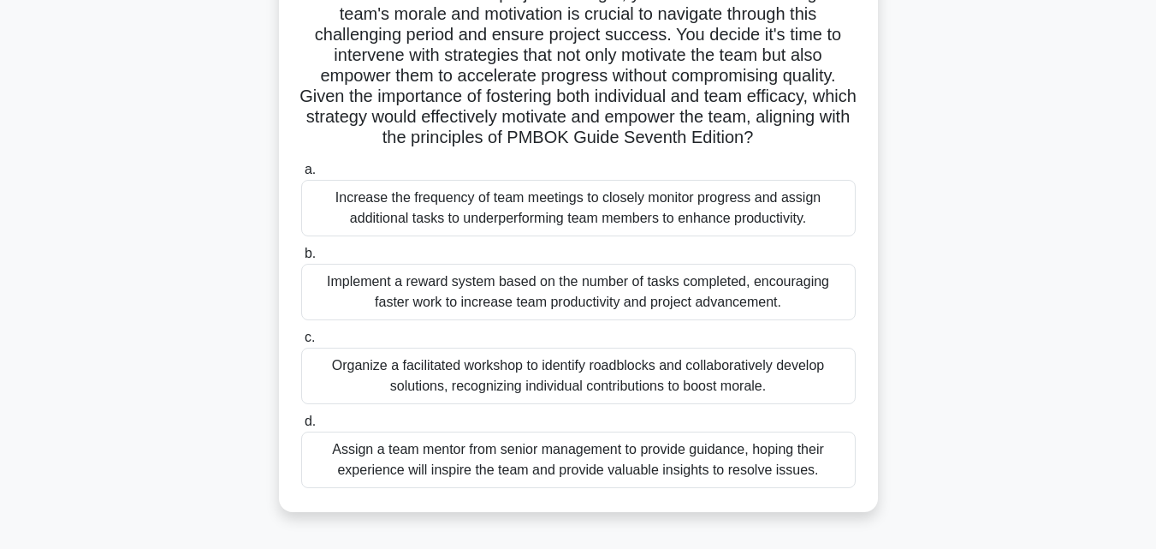
scroll to position [248, 0]
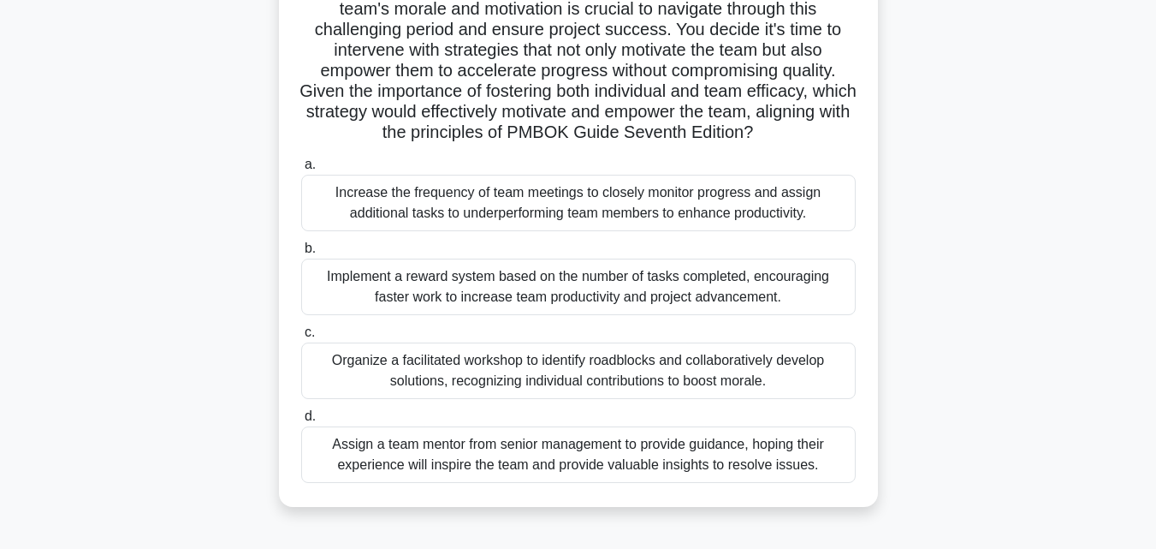
click at [769, 373] on div "Organize a facilitated workshop to identify roadblocks and collaboratively deve…" at bounding box center [578, 370] width 555 height 56
click at [301, 338] on input "c. Organize a facilitated workshop to identify roadblocks and collaboratively d…" at bounding box center [301, 332] width 0 height 11
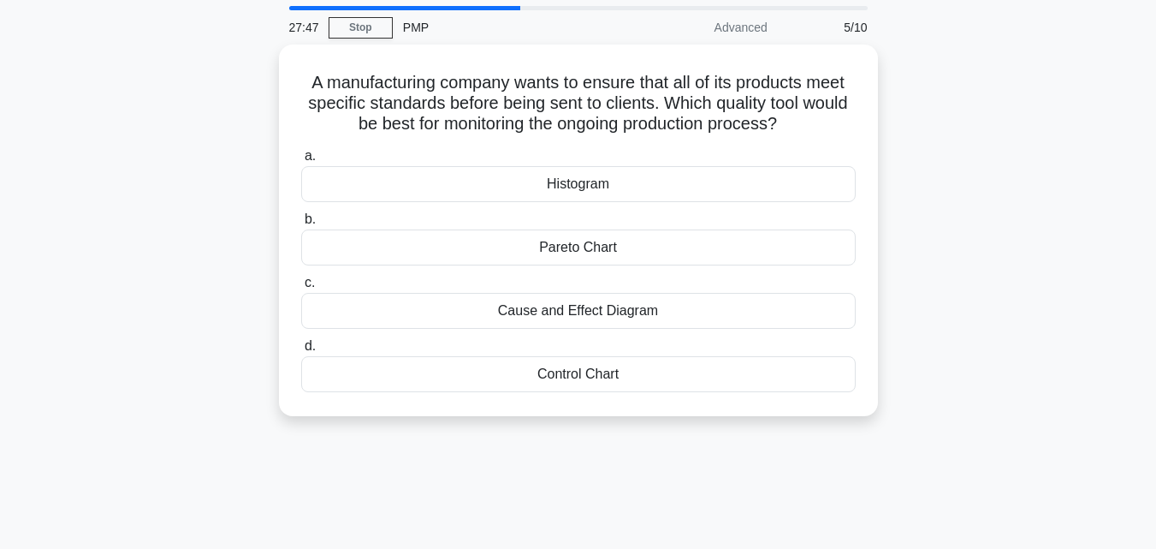
scroll to position [0, 0]
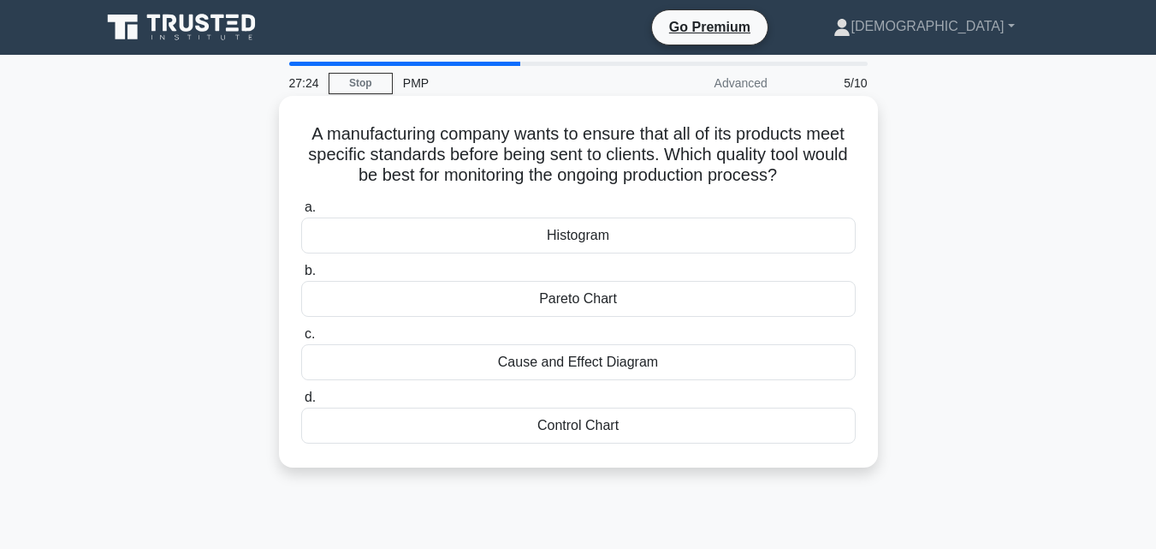
click at [664, 430] on div "Control Chart" at bounding box center [578, 425] width 555 height 36
click at [301, 403] on input "d. Control Chart" at bounding box center [301, 397] width 0 height 11
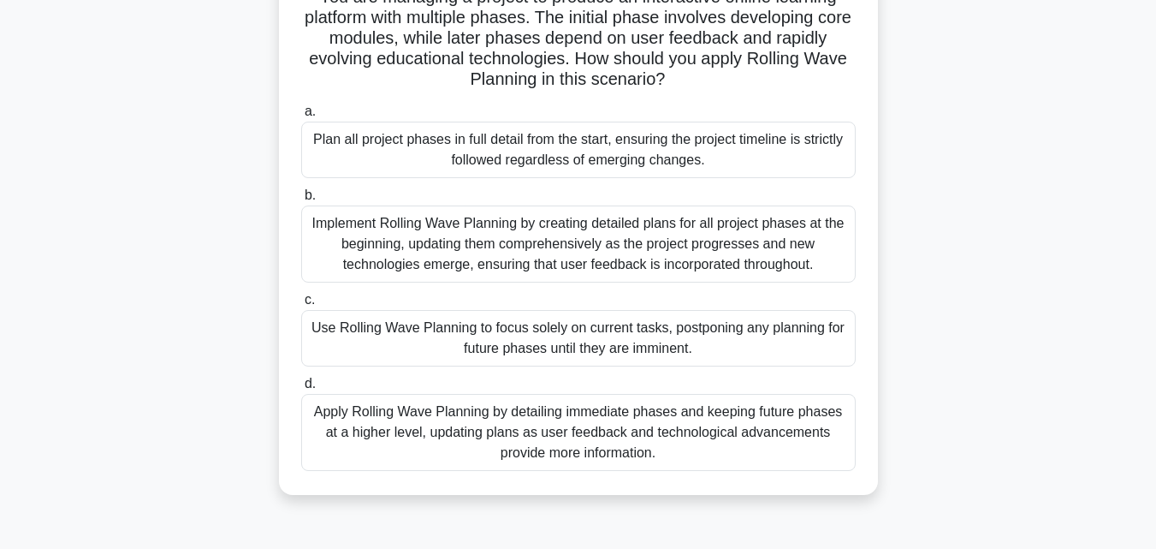
scroll to position [142, 0]
click at [664, 430] on div "Apply Rolling Wave Planning by detailing immediate phases and keeping future ph…" at bounding box center [578, 431] width 555 height 77
click at [301, 389] on input "d. Apply Rolling Wave Planning by detailing immediate phases and keeping future…" at bounding box center [301, 382] width 0 height 11
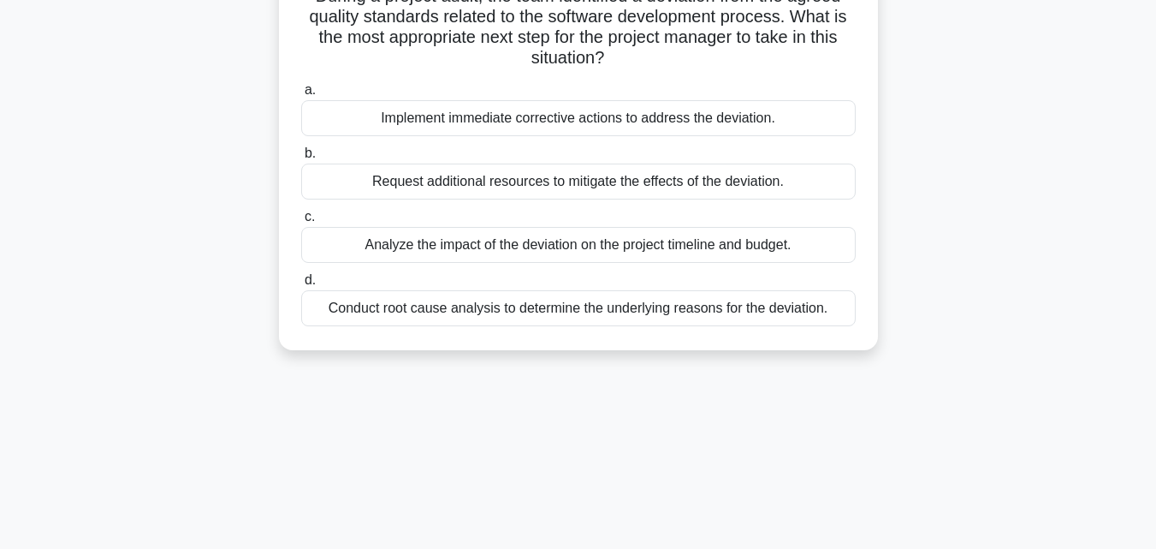
scroll to position [0, 0]
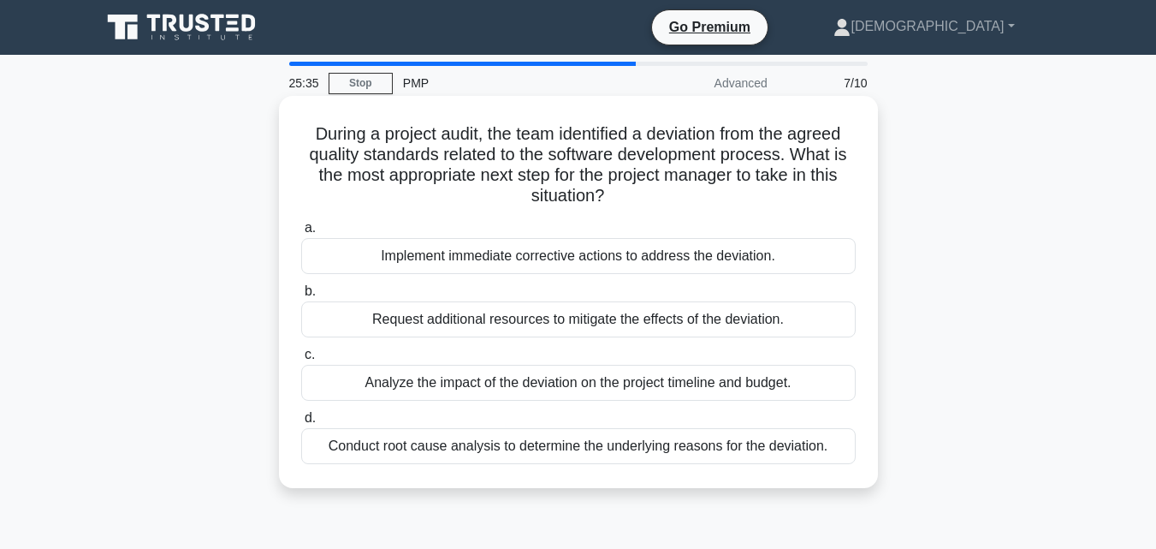
click at [662, 445] on div "Conduct root cause analysis to determine the underlying reasons for the deviati…" at bounding box center [578, 446] width 555 height 36
click at [301, 424] on input "d. Conduct root cause analysis to determine the underlying reasons for the devi…" at bounding box center [301, 417] width 0 height 11
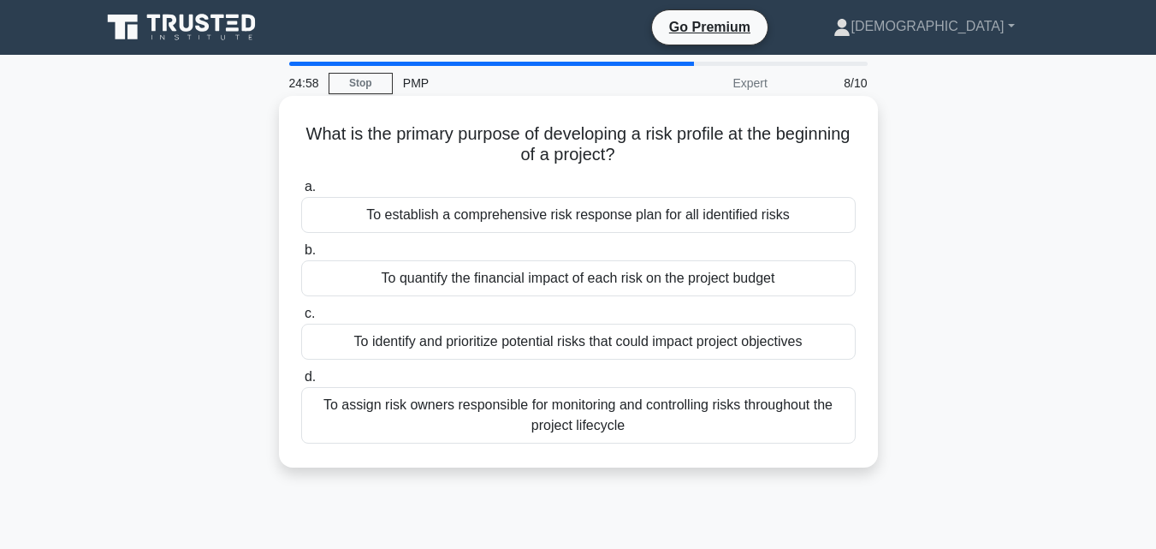
click at [650, 341] on div "To identify and prioritize potential risks that could impact project objectives" at bounding box center [578, 341] width 555 height 36
click at [301, 319] on input "c. To identify and prioritize potential risks that could impact project objecti…" at bounding box center [301, 313] width 0 height 11
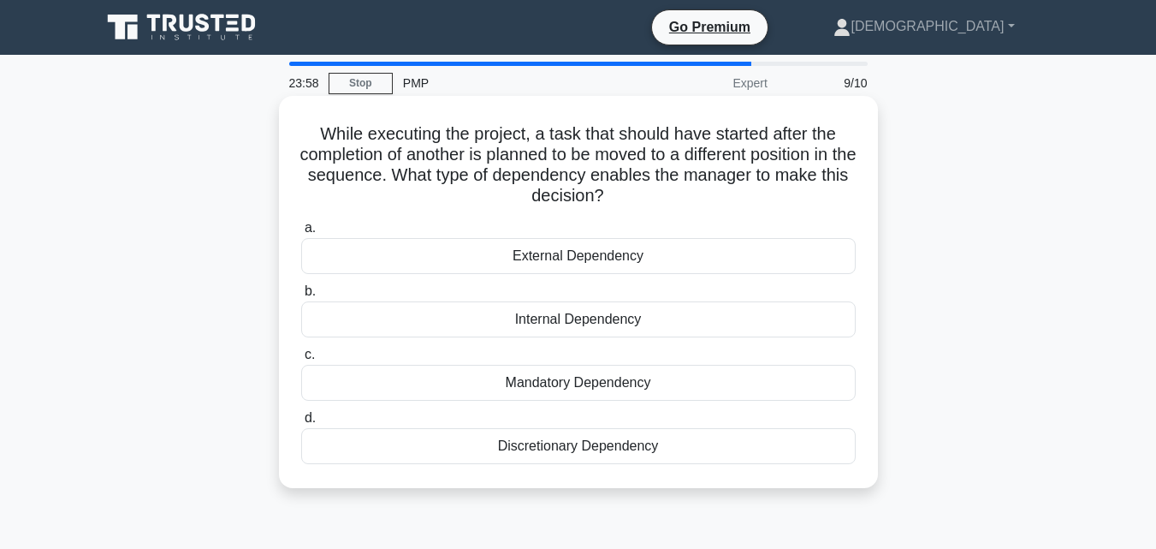
click at [638, 442] on div "Discretionary Dependency" at bounding box center [578, 446] width 555 height 36
click at [301, 424] on input "d. Discretionary Dependency" at bounding box center [301, 417] width 0 height 11
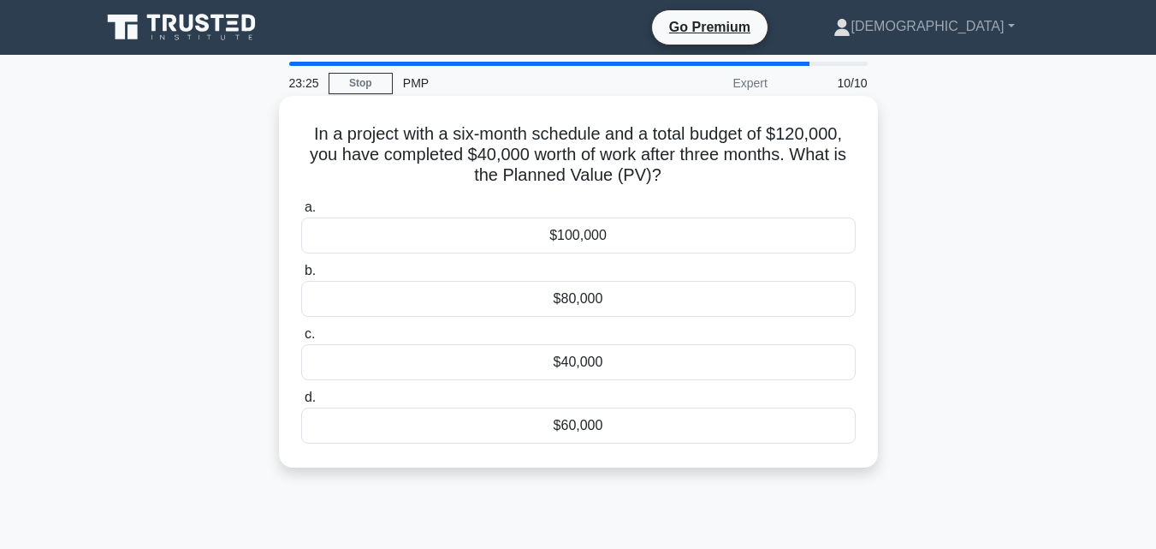
click at [593, 421] on div "$60,000" at bounding box center [578, 425] width 555 height 36
click at [301, 403] on input "d. $60,000" at bounding box center [301, 397] width 0 height 11
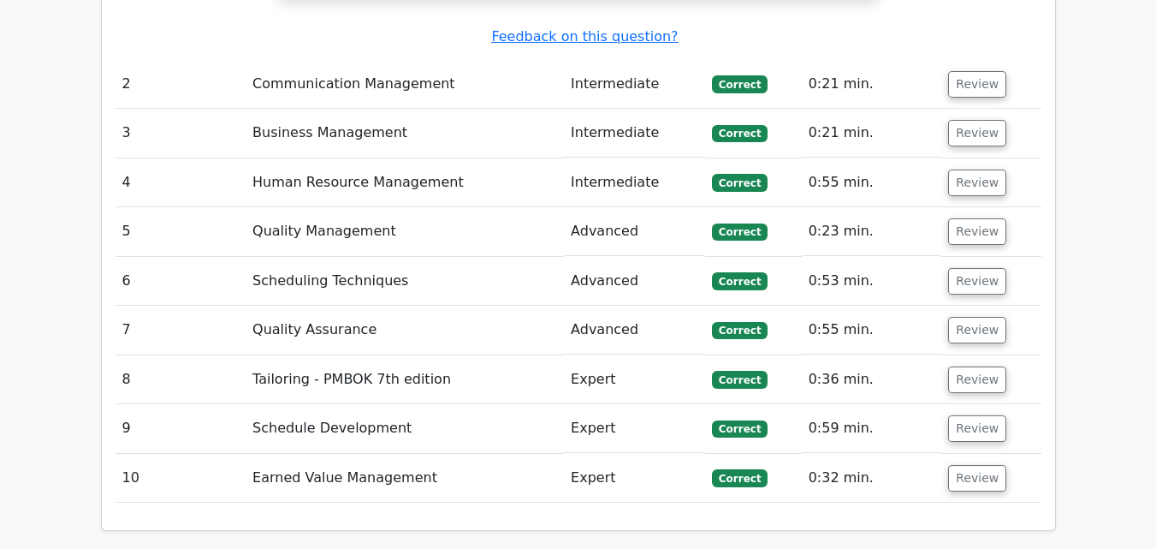
scroll to position [2483, 0]
click at [964, 365] on button "Review" at bounding box center [977, 378] width 58 height 27
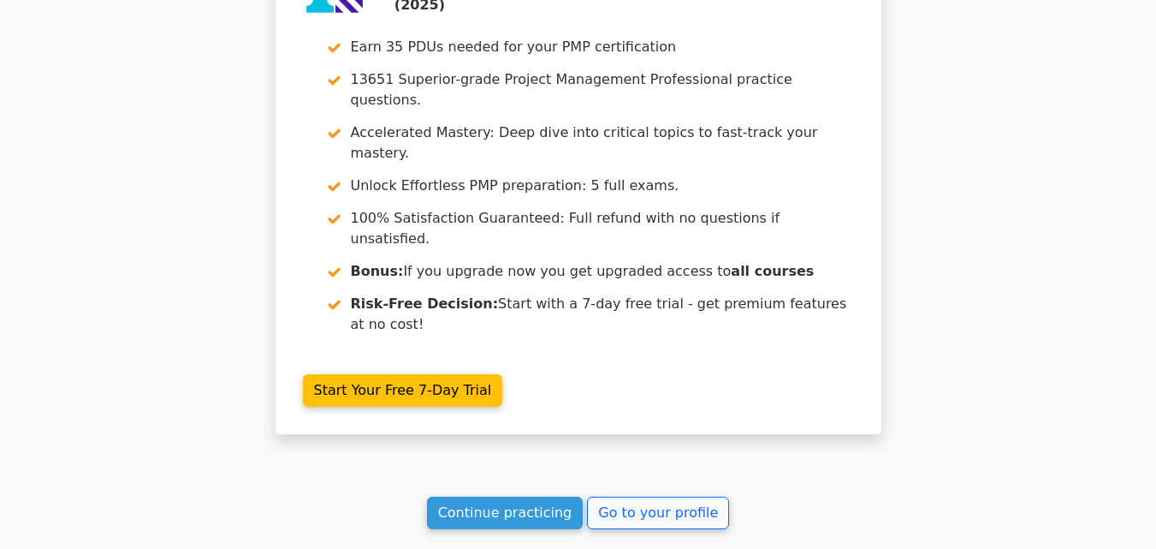
scroll to position [3986, 0]
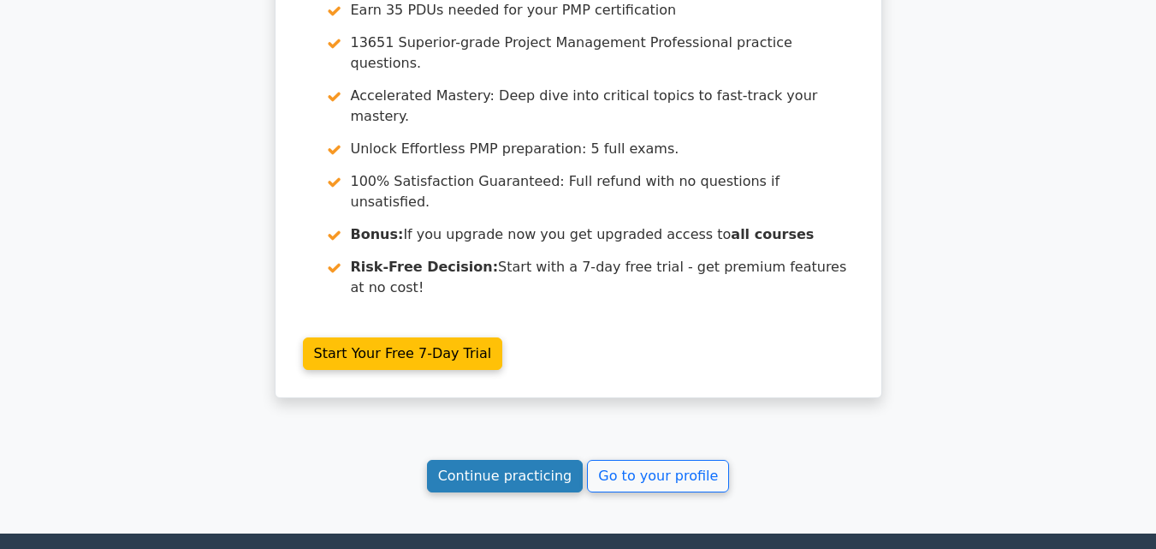
click at [484, 460] on link "Continue practicing" at bounding box center [505, 476] width 157 height 33
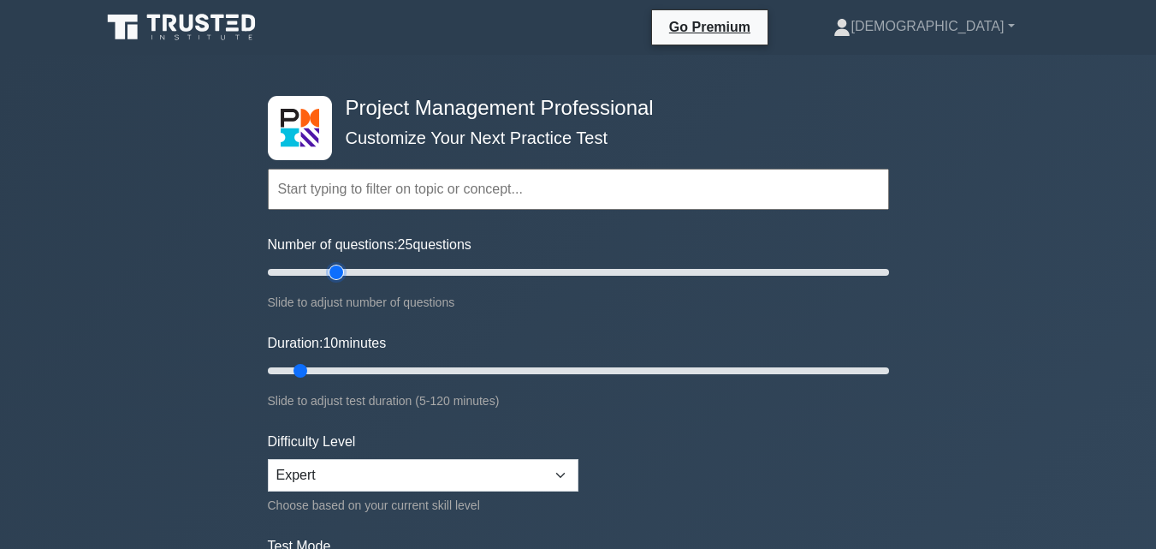
drag, startPoint x: 290, startPoint y: 269, endPoint x: 339, endPoint y: 271, distance: 48.8
type input "25"
click at [339, 271] on input "Number of questions: 25 questions" at bounding box center [578, 272] width 621 height 21
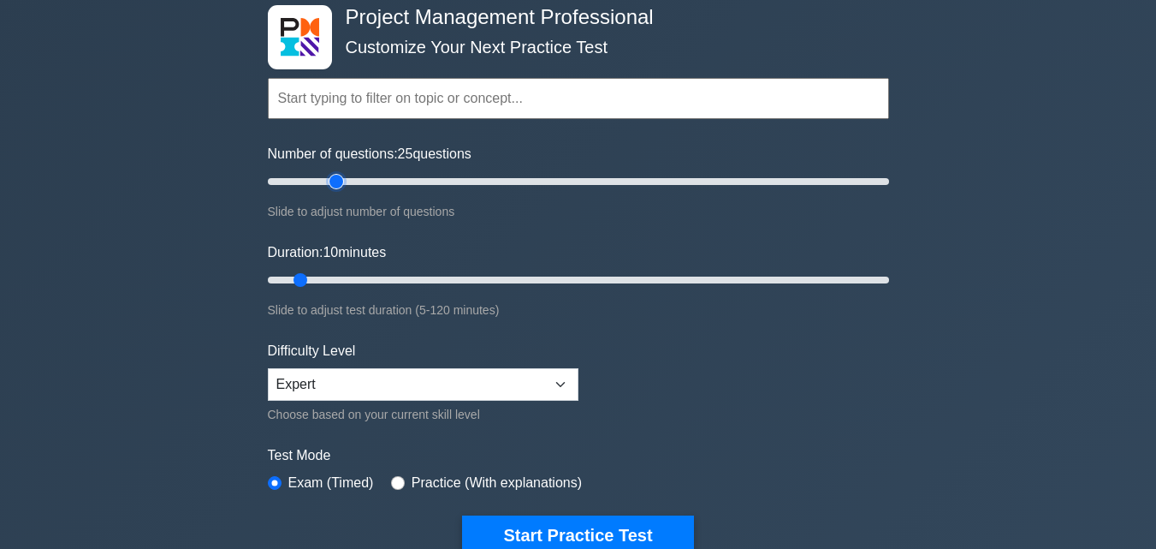
scroll to position [92, 0]
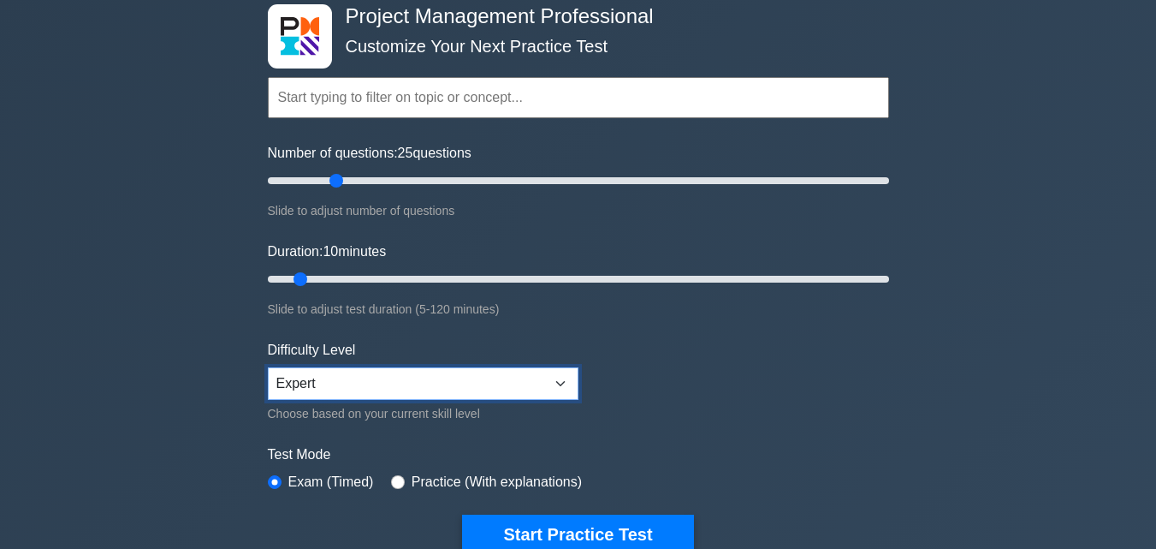
click at [353, 371] on select "Beginner Intermediate Expert" at bounding box center [423, 383] width 311 height 33
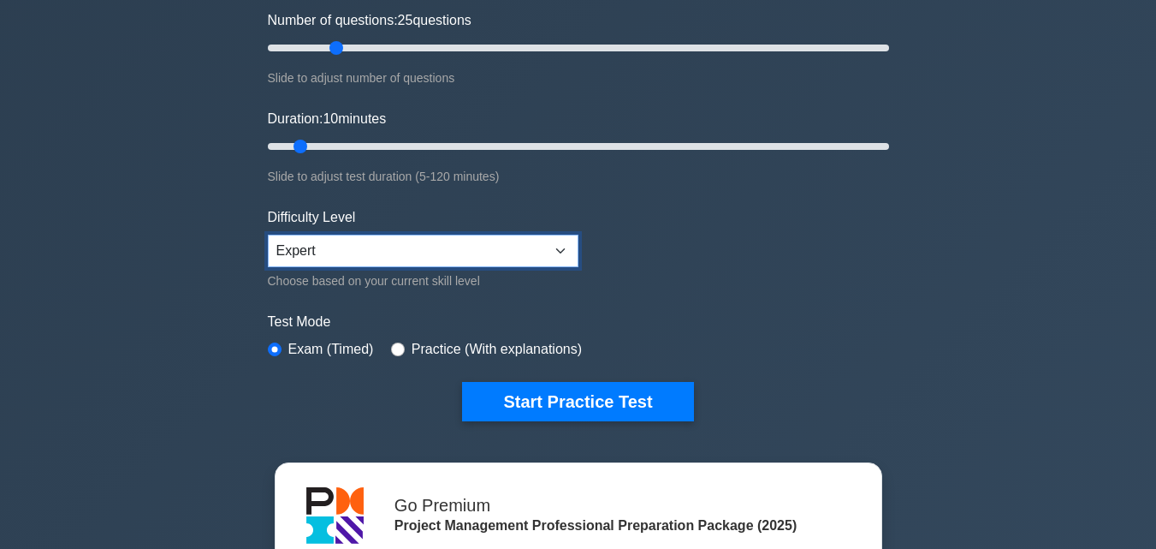
scroll to position [225, 0]
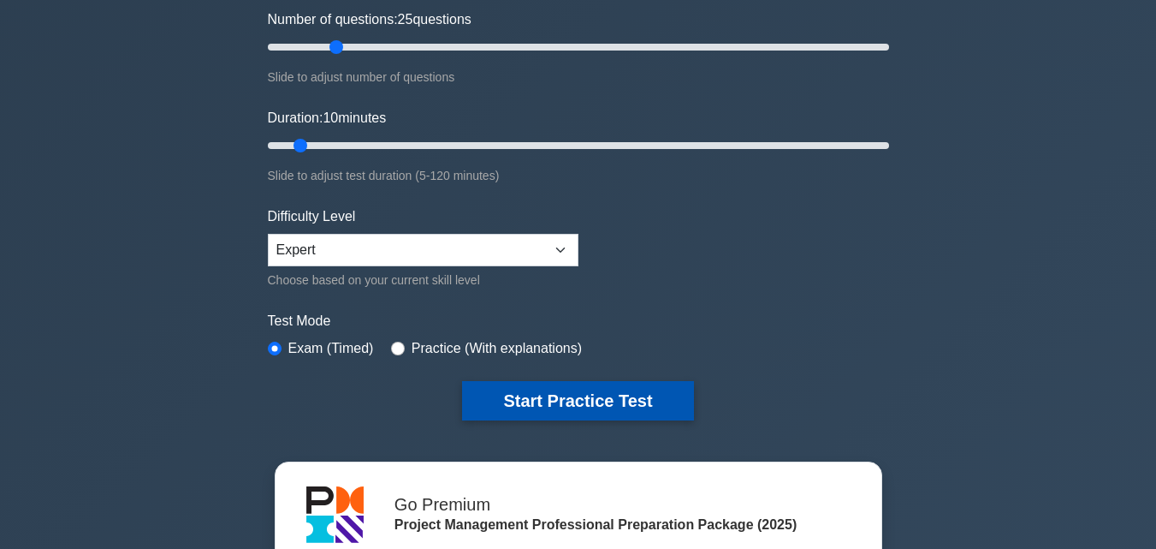
click at [530, 410] on button "Start Practice Test" at bounding box center [577, 400] width 231 height 39
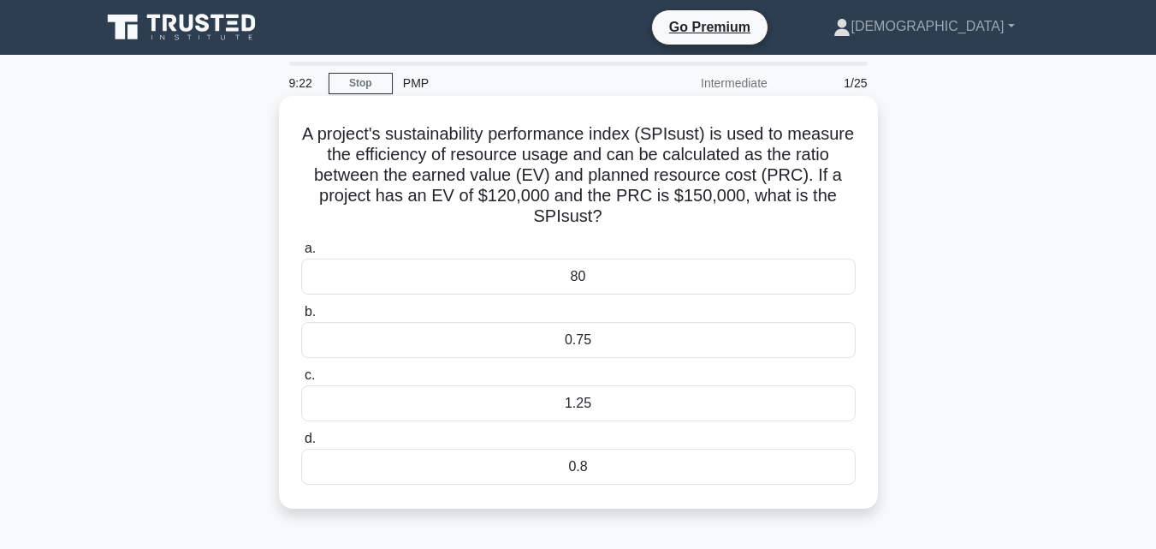
click at [559, 476] on div "0.8" at bounding box center [578, 466] width 555 height 36
click at [301, 444] on input "d. 0.8" at bounding box center [301, 438] width 0 height 11
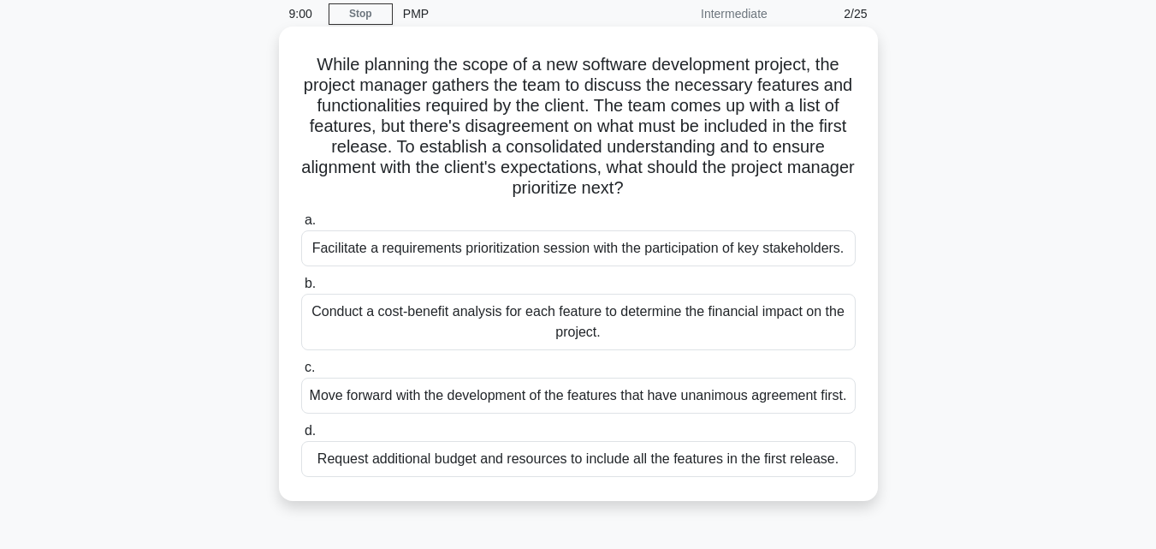
scroll to position [70, 0]
click at [643, 247] on div "Facilitate a requirements prioritization session with the participation of key …" at bounding box center [578, 247] width 555 height 36
click at [301, 225] on input "a. Facilitate a requirements prioritization session with the participation of k…" at bounding box center [301, 219] width 0 height 11
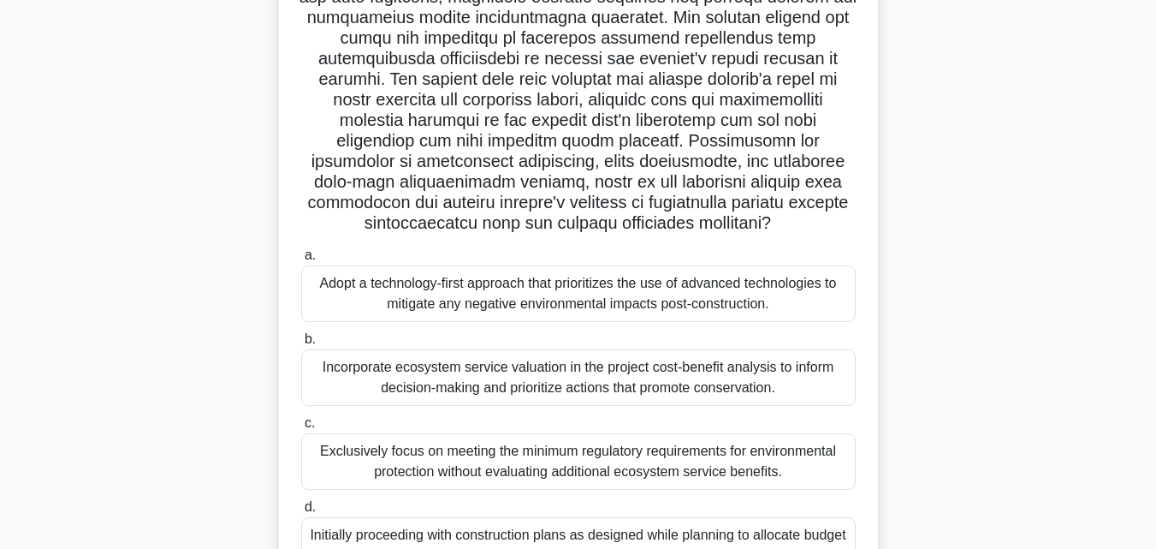
scroll to position [261, 0]
click at [562, 359] on div "Incorporate ecosystem service valuation in the project cost-benefit analysis to…" at bounding box center [578, 376] width 555 height 56
click at [301, 344] on input "b. Incorporate ecosystem service valuation in the project cost-benefit analysis…" at bounding box center [301, 338] width 0 height 11
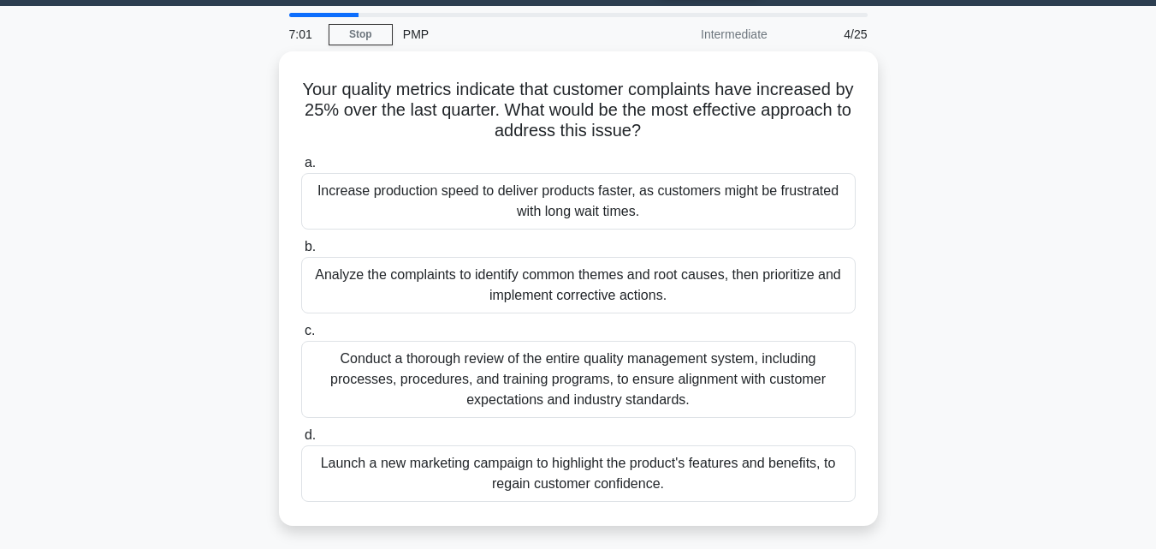
scroll to position [50, 0]
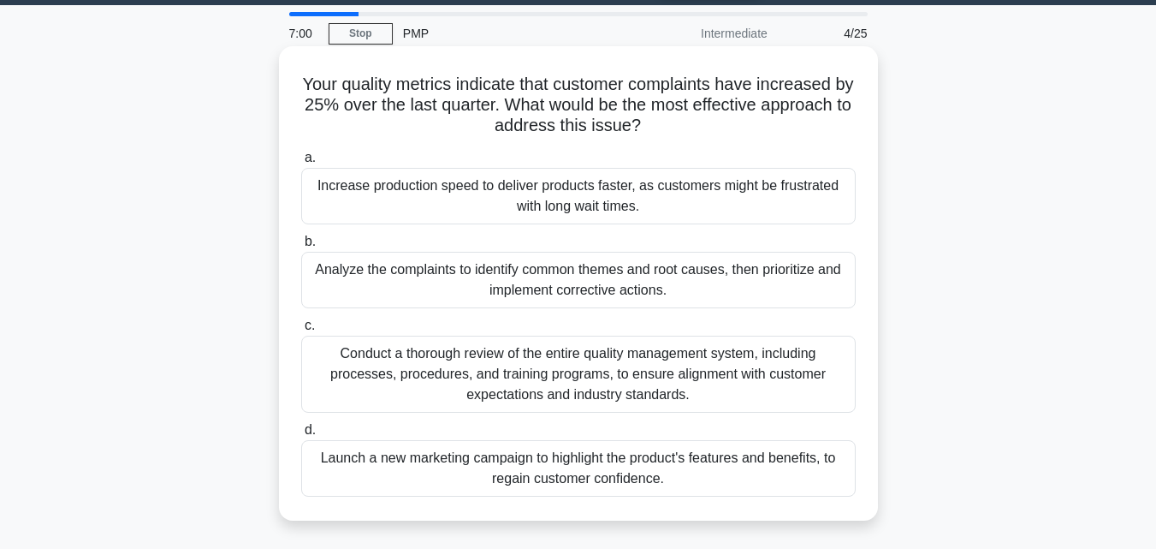
click at [571, 274] on div "Analyze the complaints to identify common themes and root causes, then prioriti…" at bounding box center [578, 280] width 555 height 56
click at [301, 247] on input "b. Analyze the complaints to identify common themes and root causes, then prior…" at bounding box center [301, 241] width 0 height 11
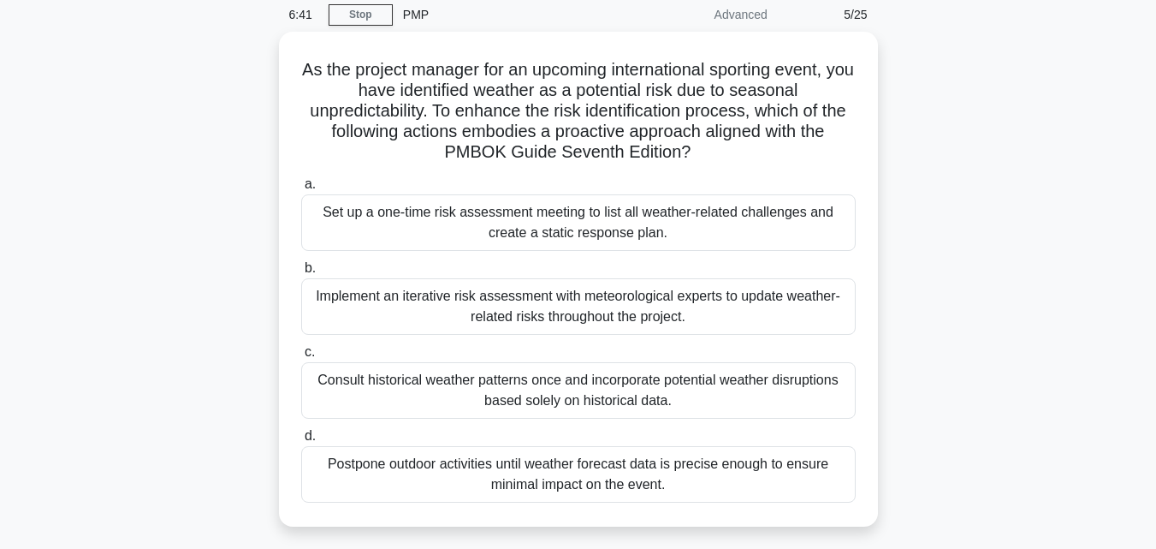
scroll to position [69, 0]
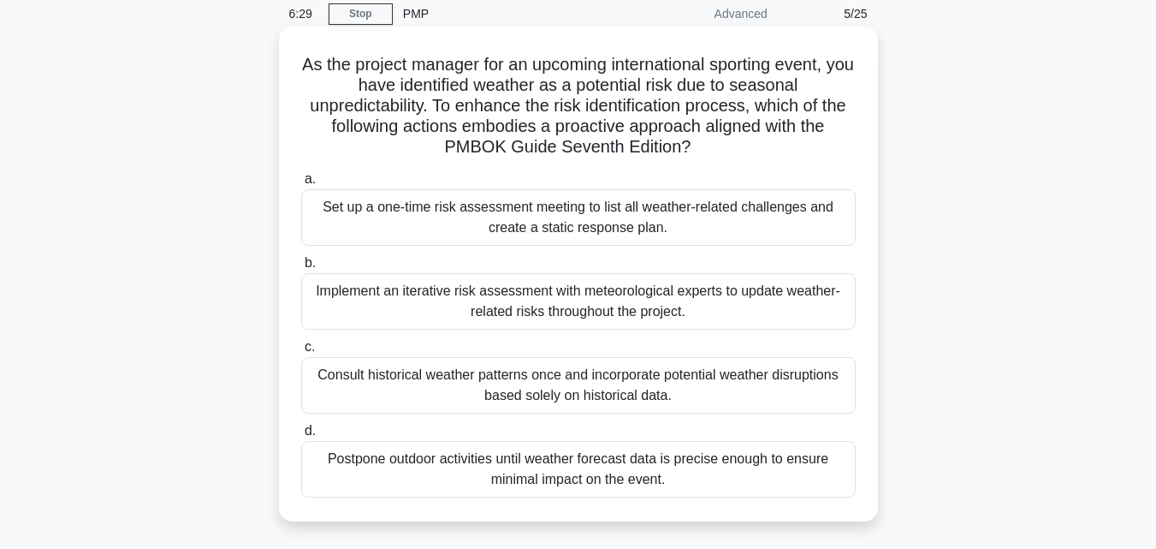
click at [428, 301] on div "Implement an iterative risk assessment with meteorological experts to update we…" at bounding box center [578, 301] width 555 height 56
click at [301, 269] on input "b. Implement an iterative risk assessment with meteorological experts to update…" at bounding box center [301, 263] width 0 height 11
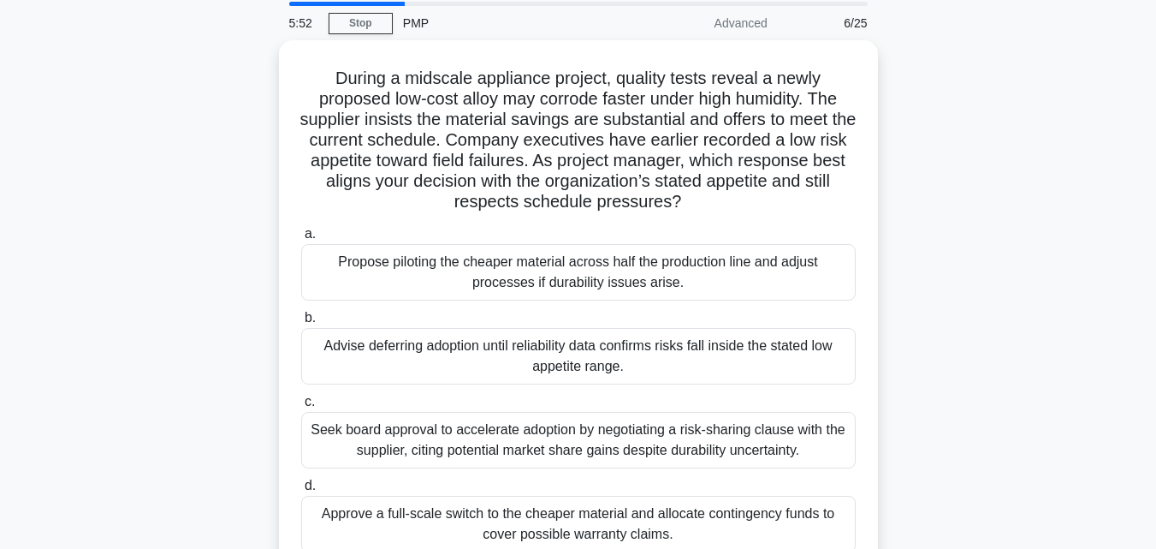
scroll to position [61, 0]
